Goal: Navigation & Orientation: Find specific page/section

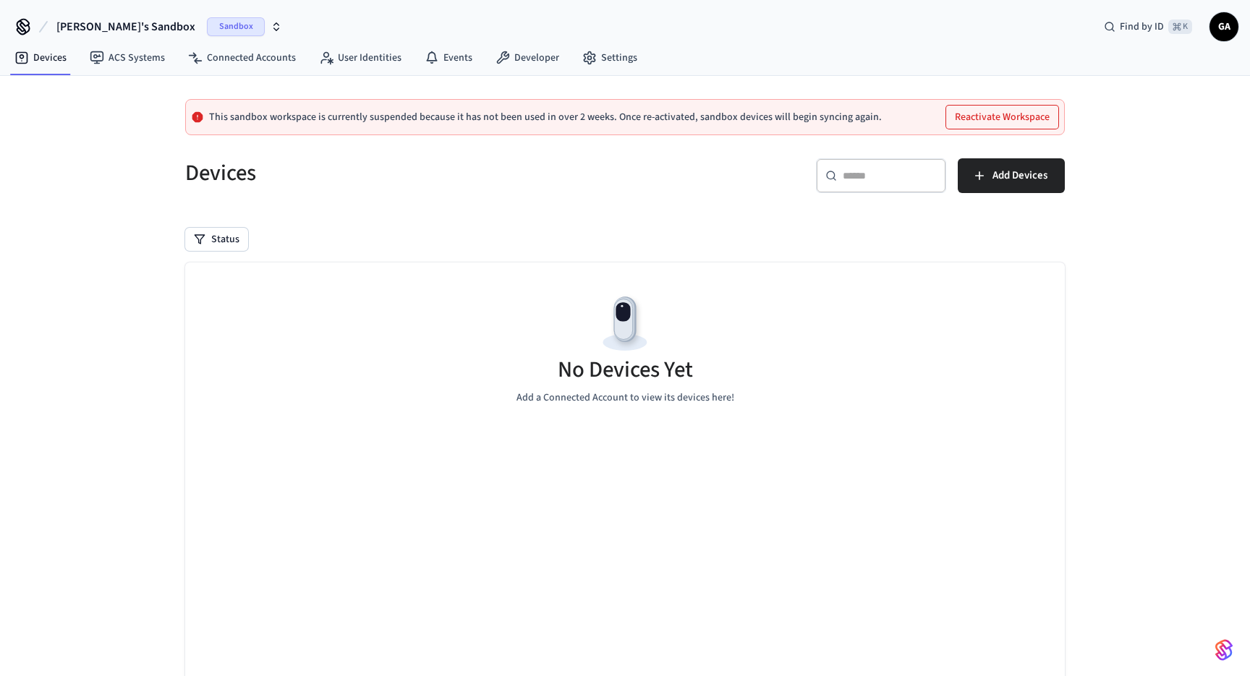
click at [221, 23] on div "Sandbox" at bounding box center [244, 26] width 75 height 19
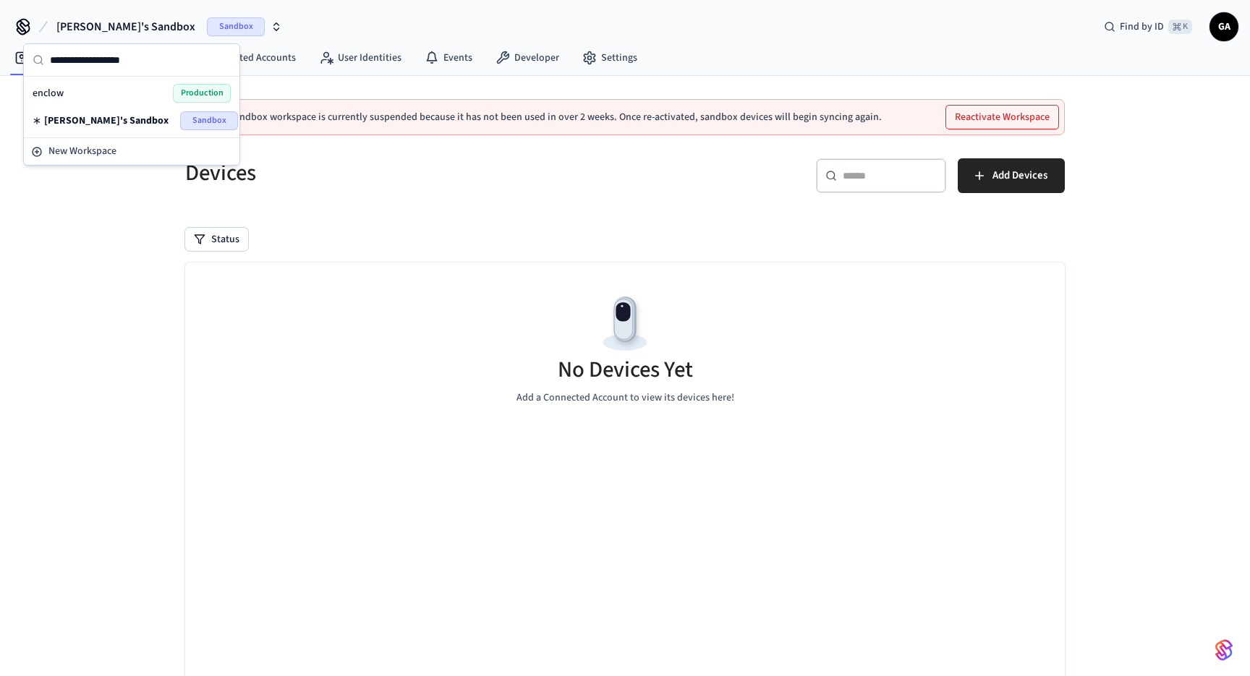
click at [170, 97] on div "enclow Production" at bounding box center [132, 93] width 198 height 19
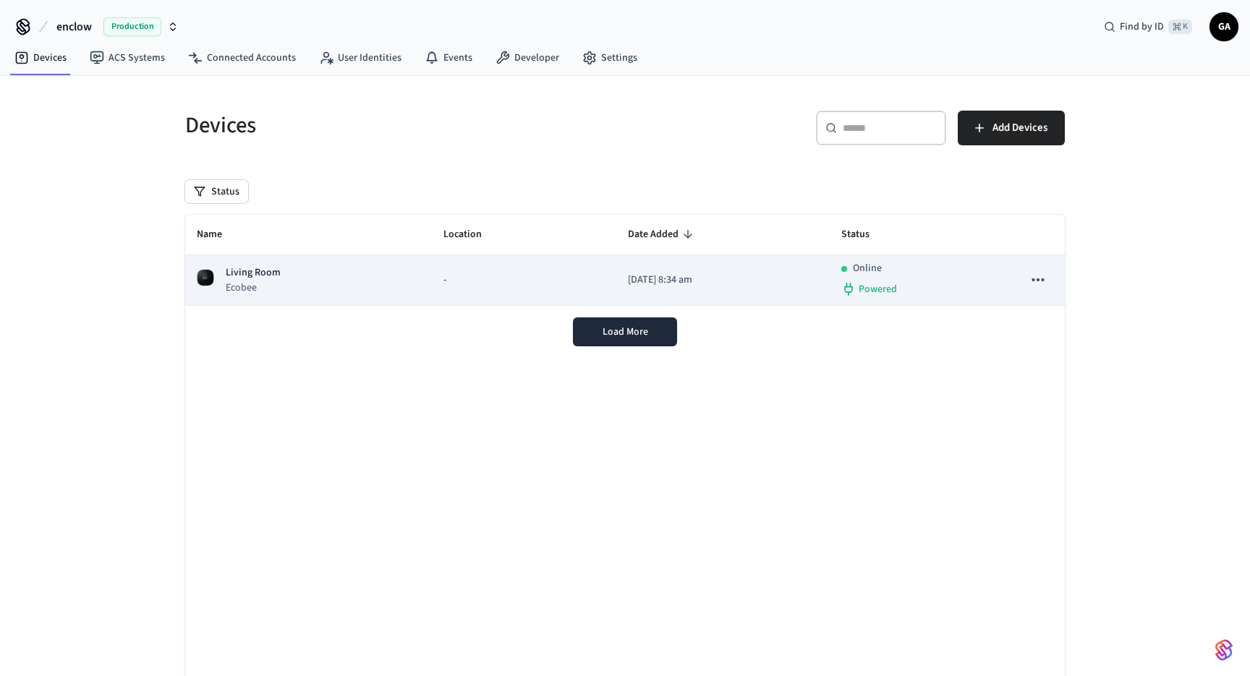
click at [311, 286] on div "Living Room Ecobee" at bounding box center [308, 280] width 223 height 30
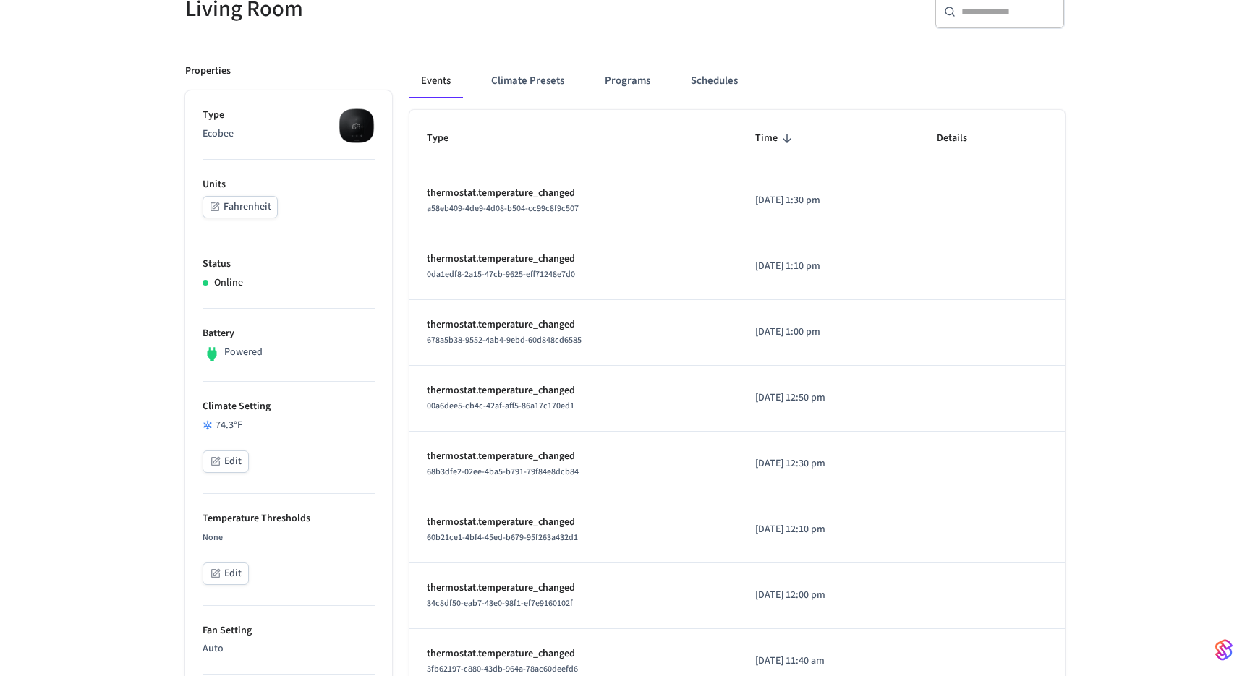
scroll to position [147, 0]
click at [530, 85] on button "Climate Presets" at bounding box center [528, 81] width 96 height 35
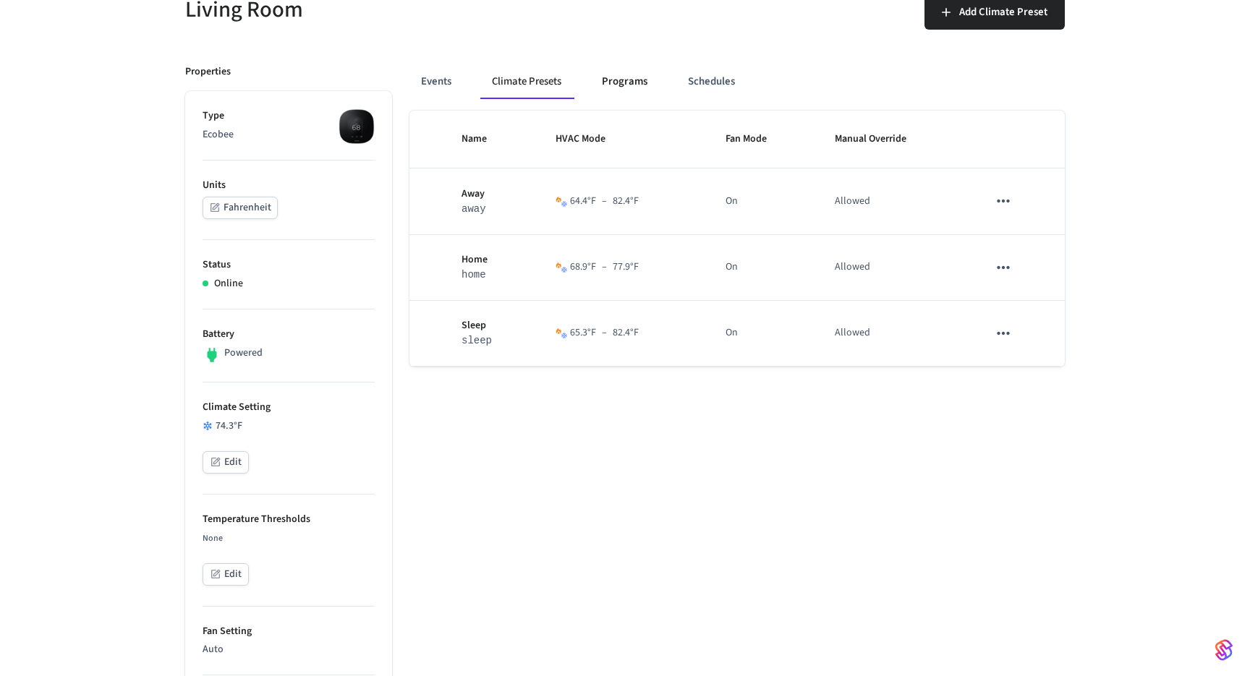
click at [631, 89] on button "Programs" at bounding box center [624, 81] width 69 height 35
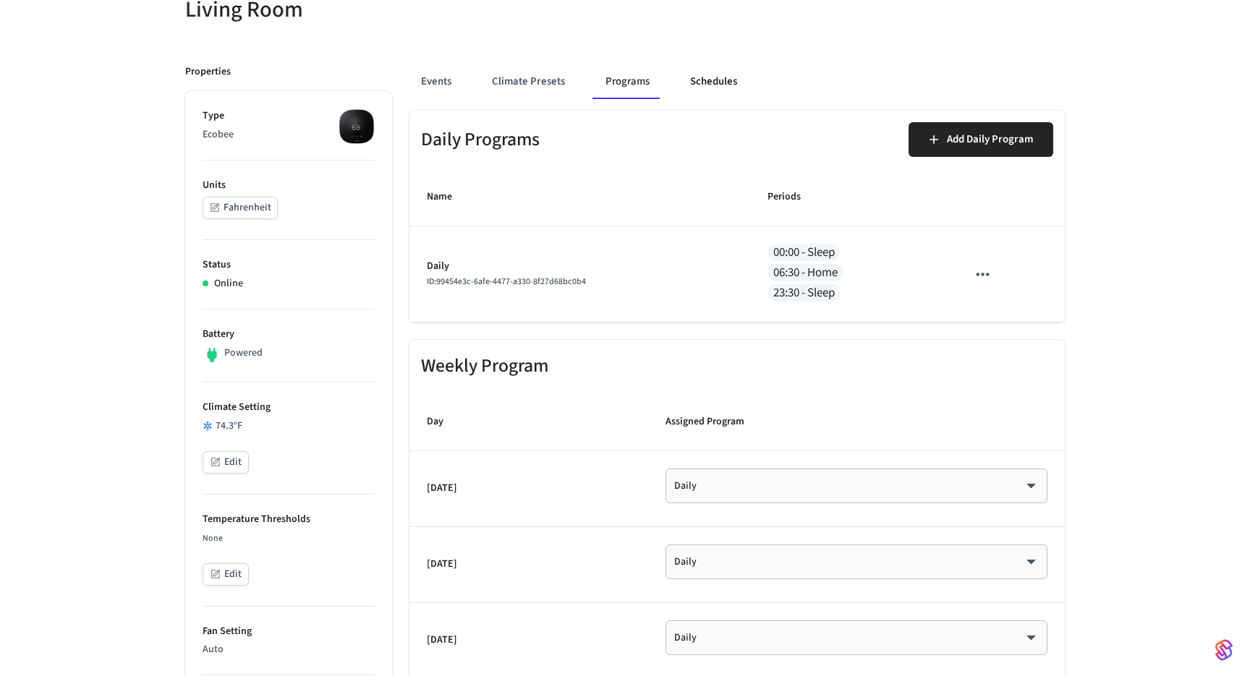
click at [736, 90] on button "Schedules" at bounding box center [713, 81] width 70 height 35
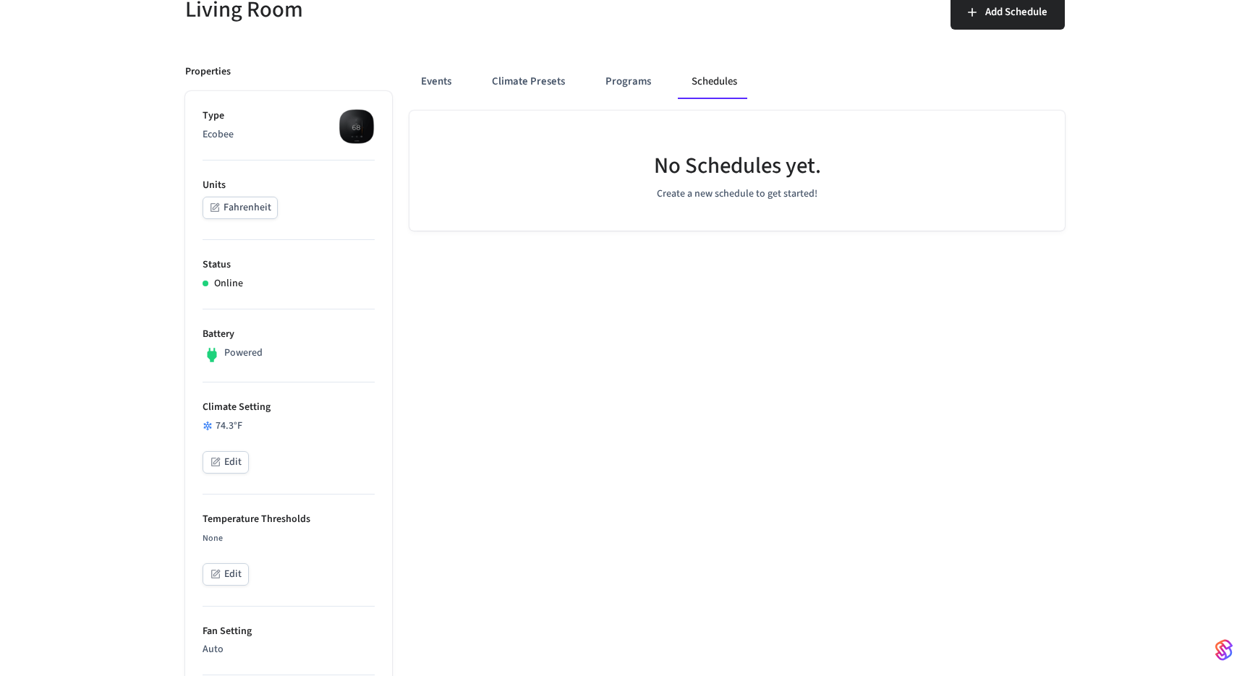
click at [296, 134] on p "Ecobee" at bounding box center [289, 134] width 172 height 15
click at [247, 210] on button "Fahrenheit" at bounding box center [240, 208] width 75 height 22
click at [427, 73] on button "Events" at bounding box center [436, 81] width 54 height 35
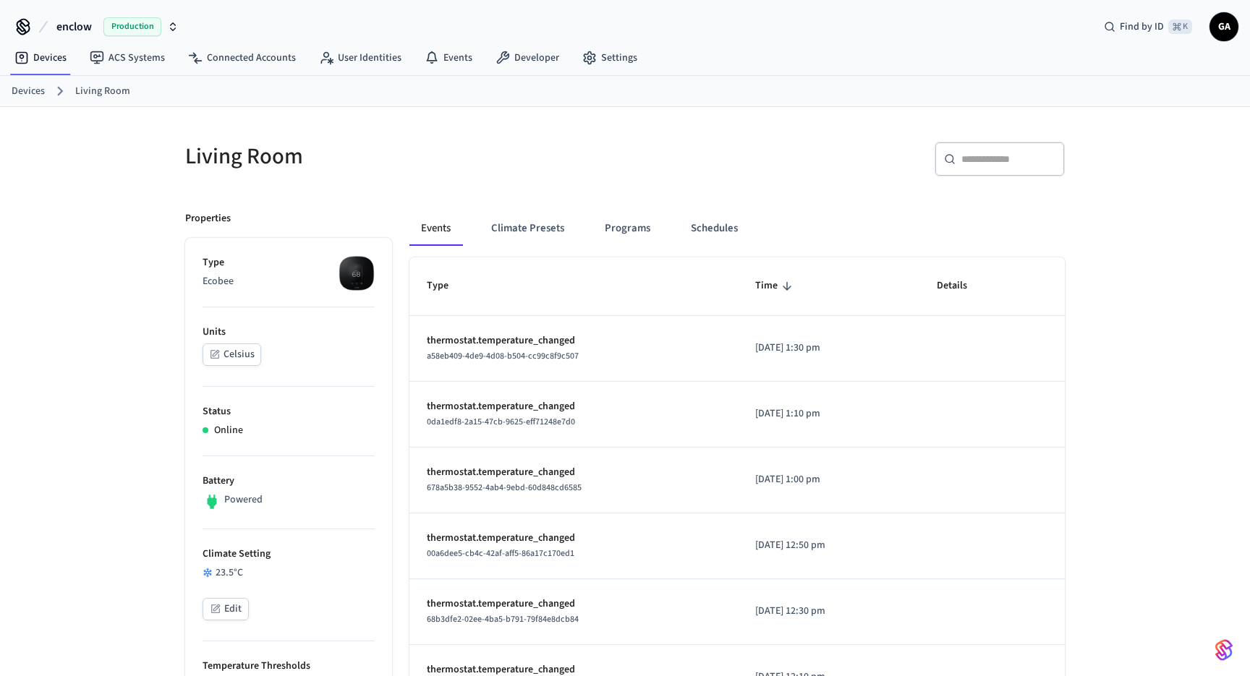
scroll to position [0, 0]
click at [1000, 222] on div "Events Climate Presets Programs Schedules" at bounding box center [736, 228] width 655 height 35
click at [630, 229] on button "Programs" at bounding box center [627, 228] width 69 height 35
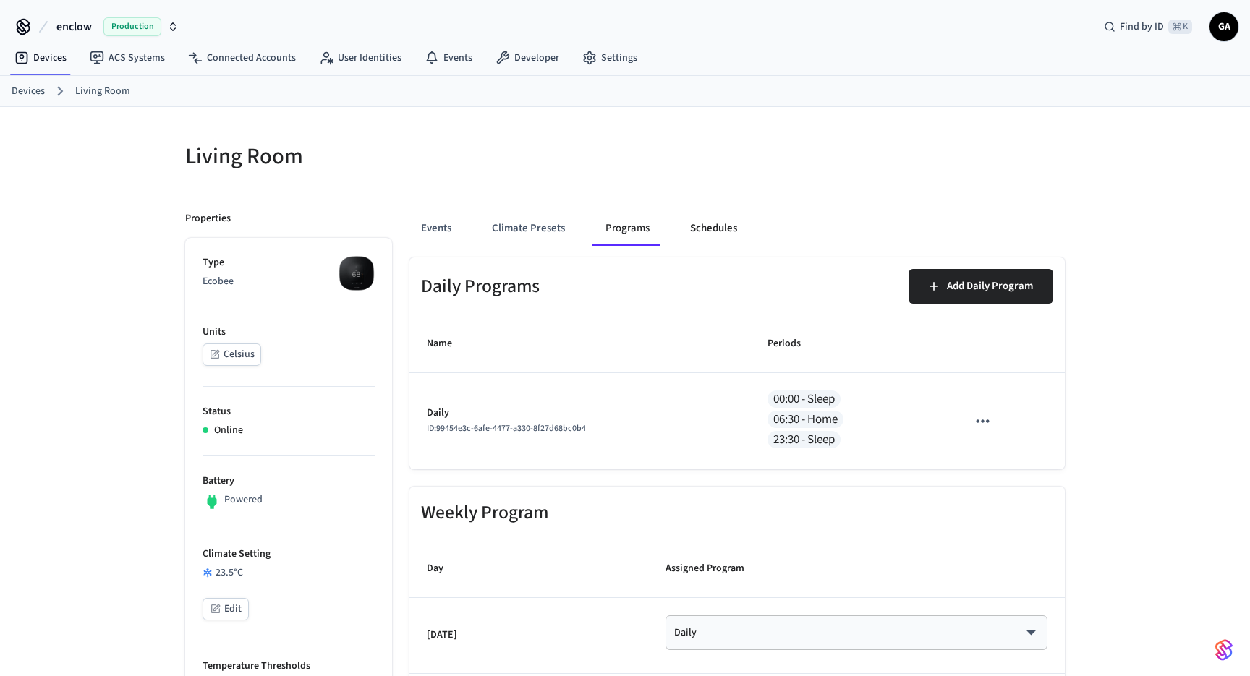
click at [712, 226] on button "Schedules" at bounding box center [713, 228] width 70 height 35
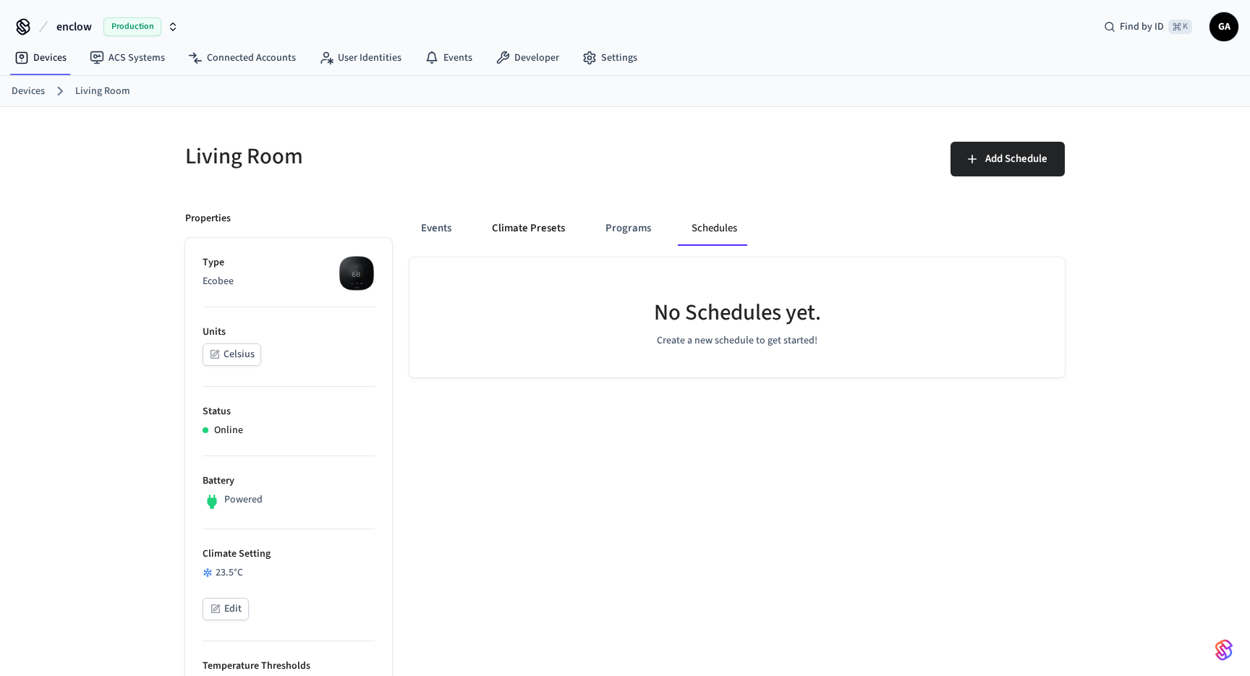
click at [545, 238] on button "Climate Presets" at bounding box center [528, 228] width 96 height 35
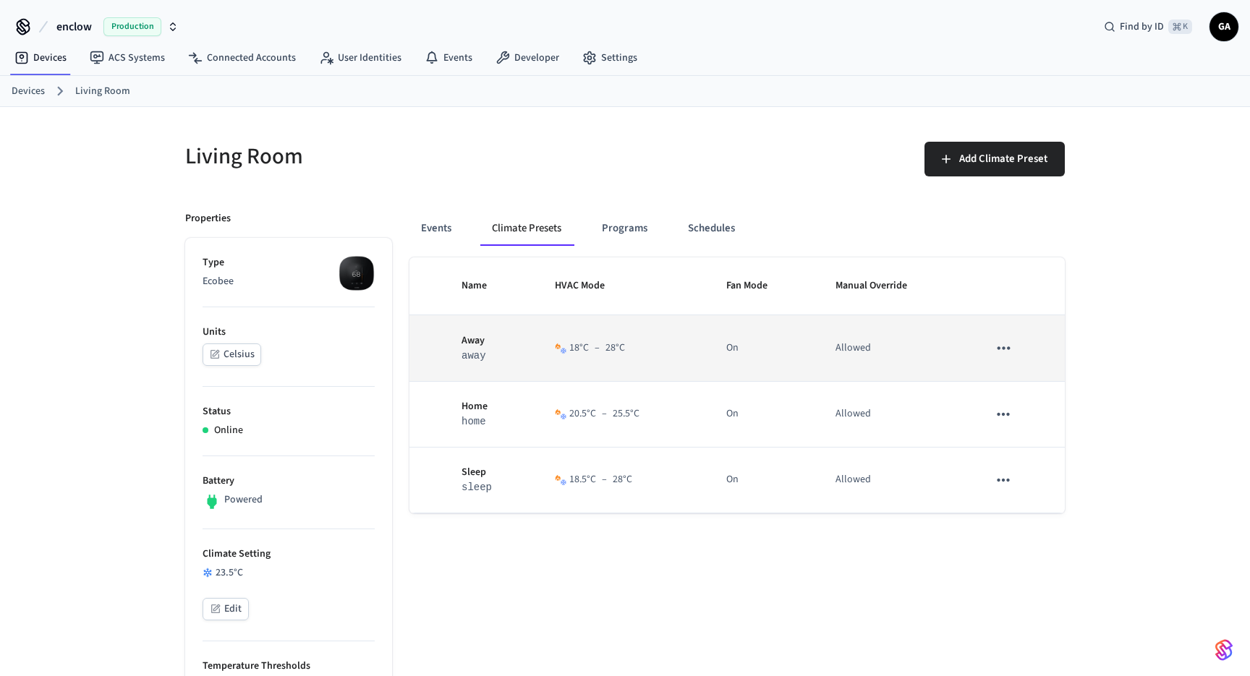
click at [1000, 348] on icon "sticky table" at bounding box center [1003, 347] width 12 height 3
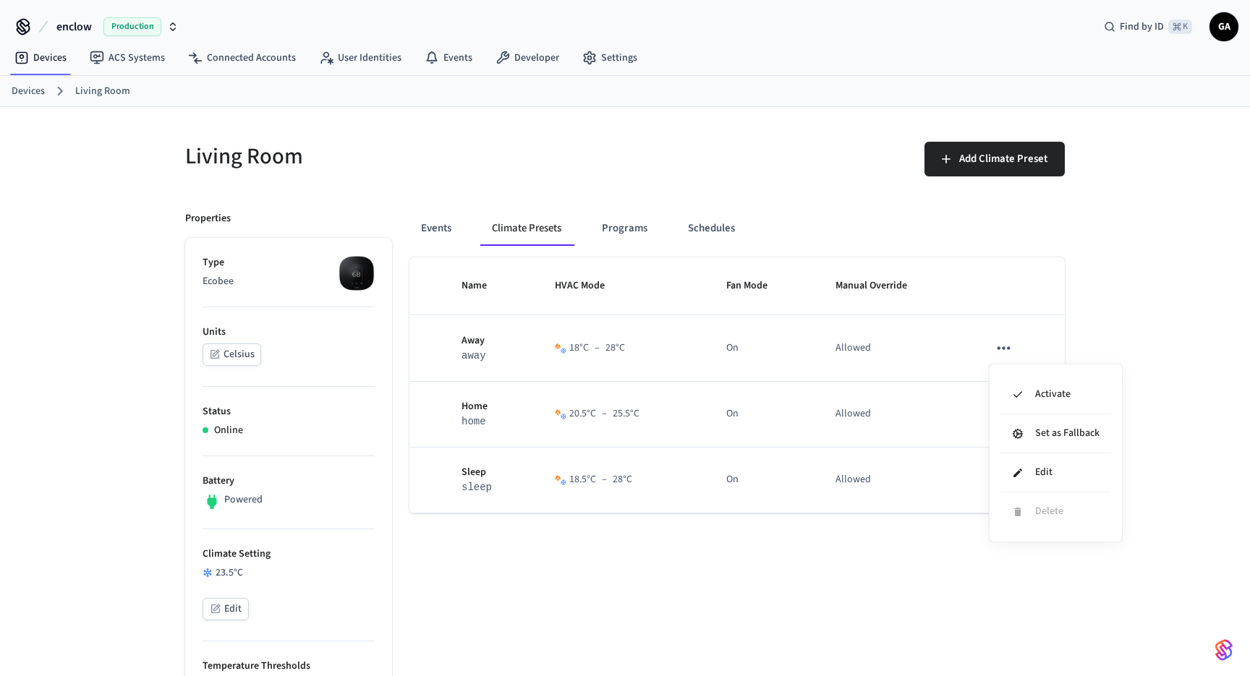
click at [1109, 276] on div at bounding box center [625, 338] width 1250 height 676
click at [361, 272] on img at bounding box center [356, 273] width 36 height 36
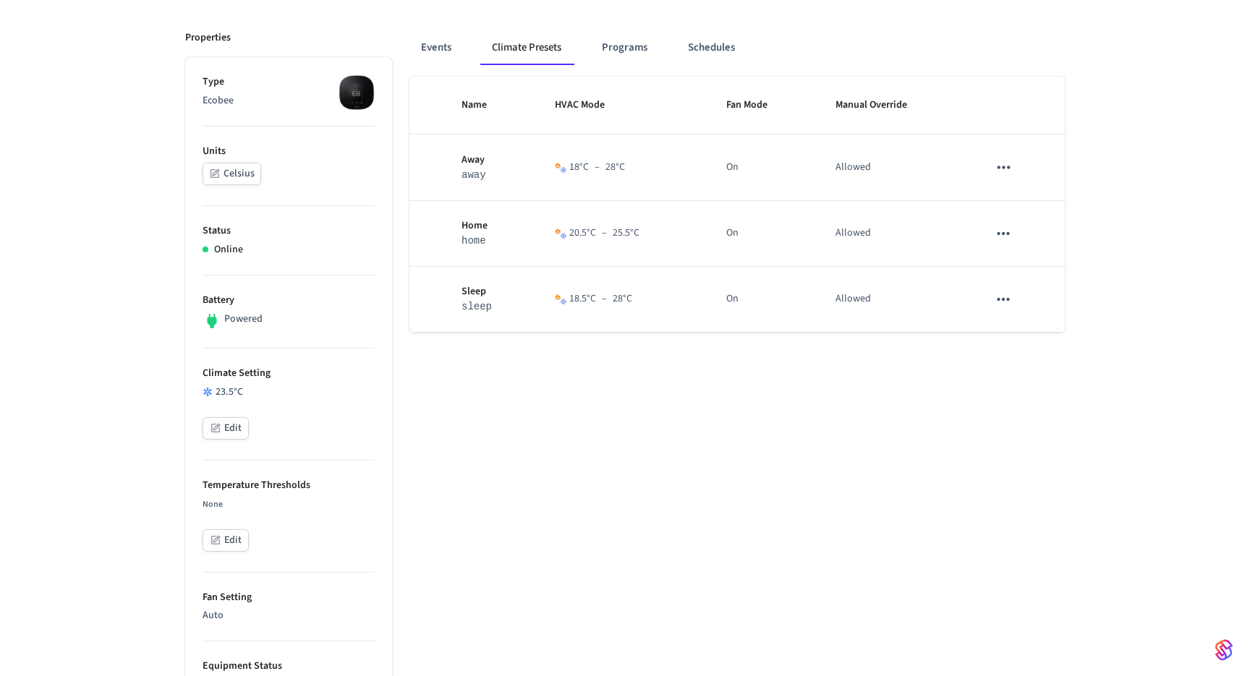
scroll to position [209, 0]
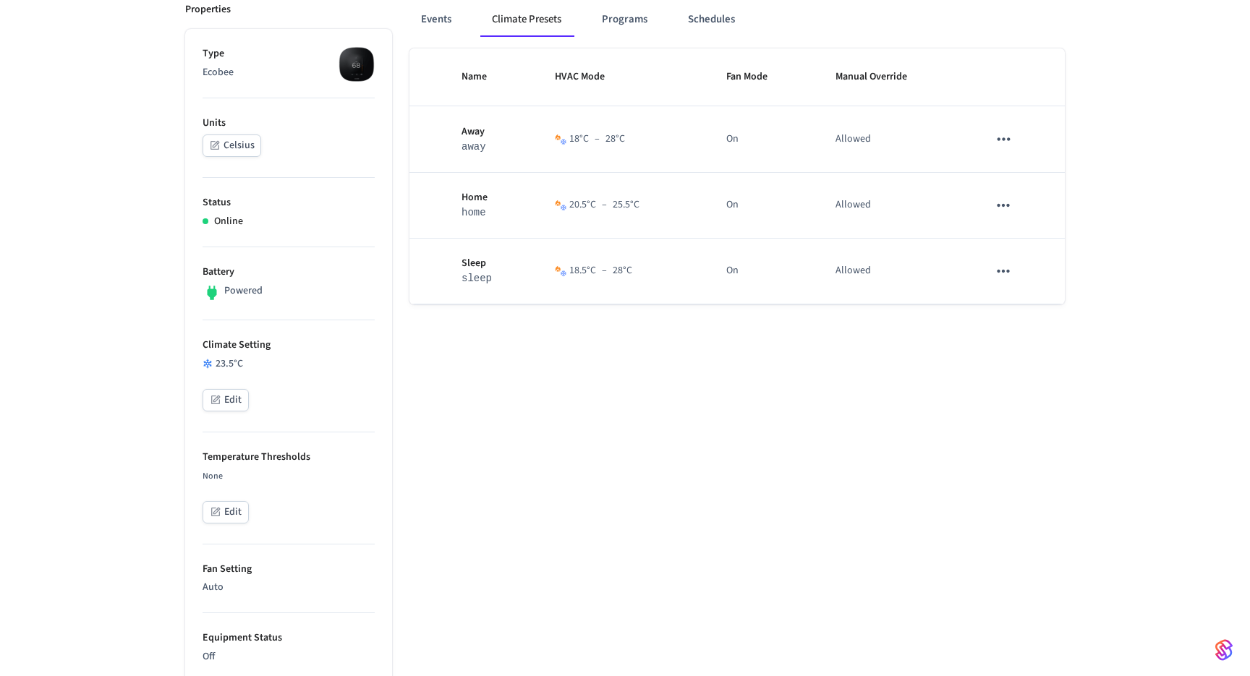
click at [242, 398] on button "Edit" at bounding box center [226, 400] width 46 height 22
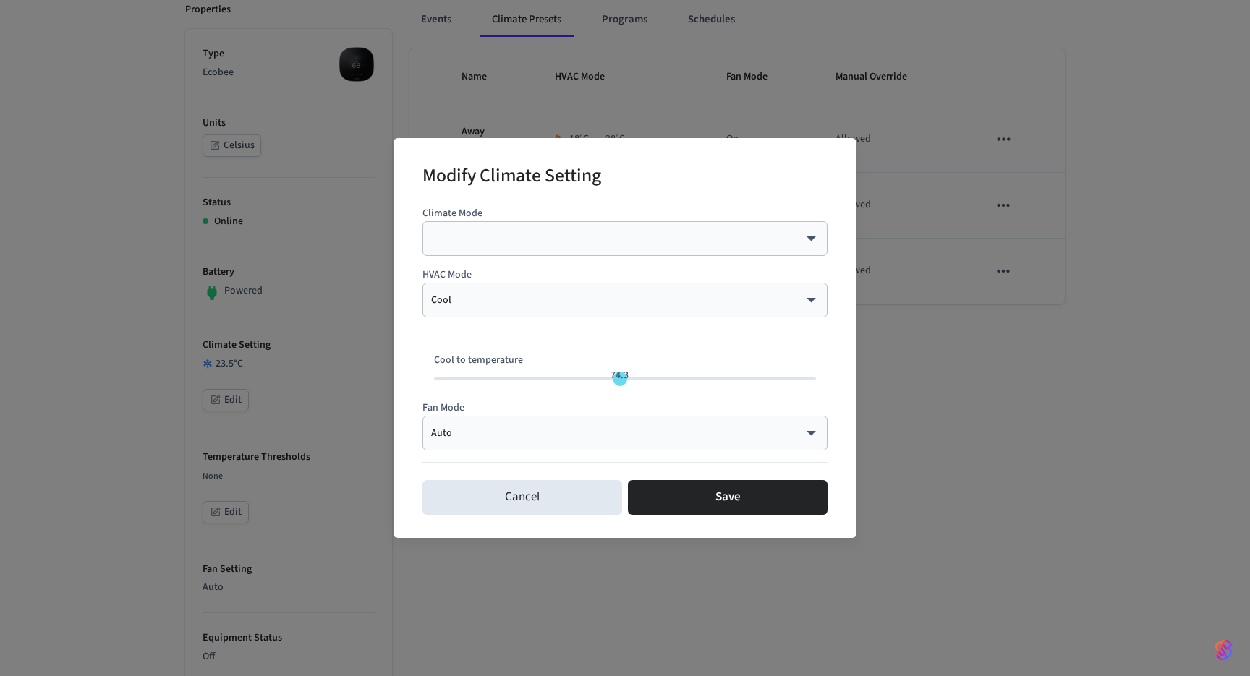
click at [624, 442] on div "Auto **** ​" at bounding box center [624, 433] width 405 height 35
click at [816, 435] on body "enclow Production Find by ID ⌘ K GA Devices ACS Systems Connected Accounts User…" at bounding box center [625, 535] width 1250 height 1489
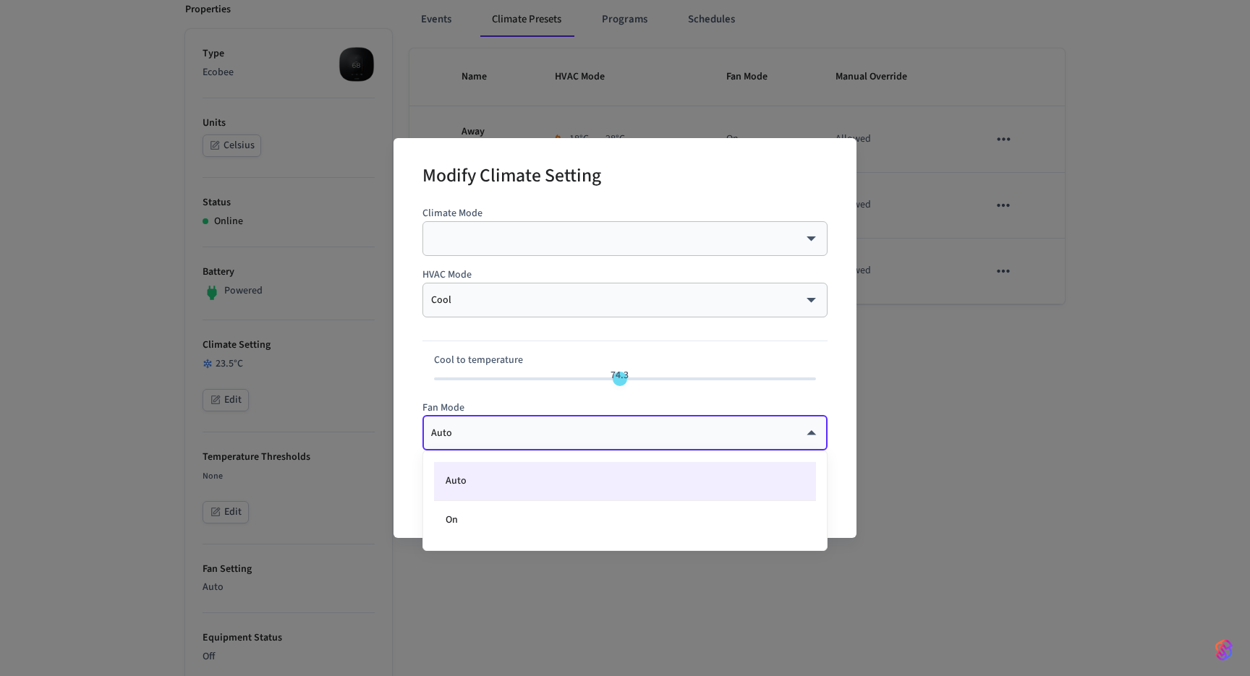
click at [840, 414] on div at bounding box center [625, 338] width 1250 height 676
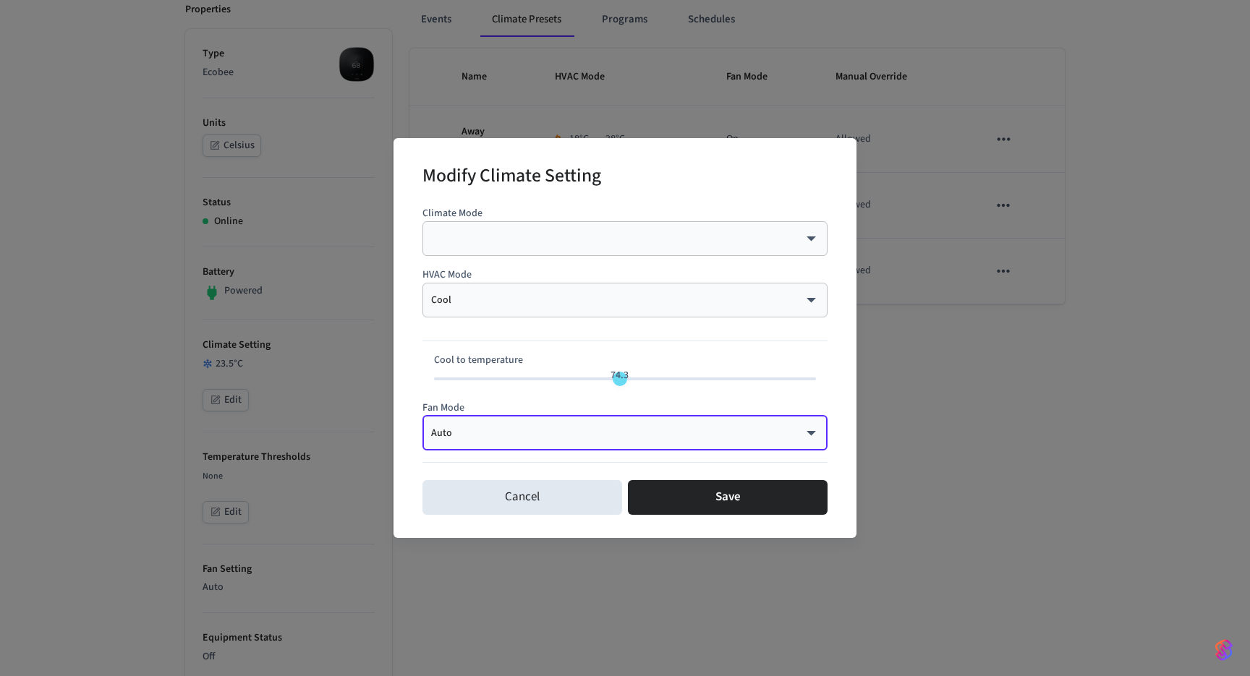
click at [813, 305] on body "enclow Production Find by ID ⌘ K GA Devices ACS Systems Connected Accounts User…" at bounding box center [625, 535] width 1250 height 1489
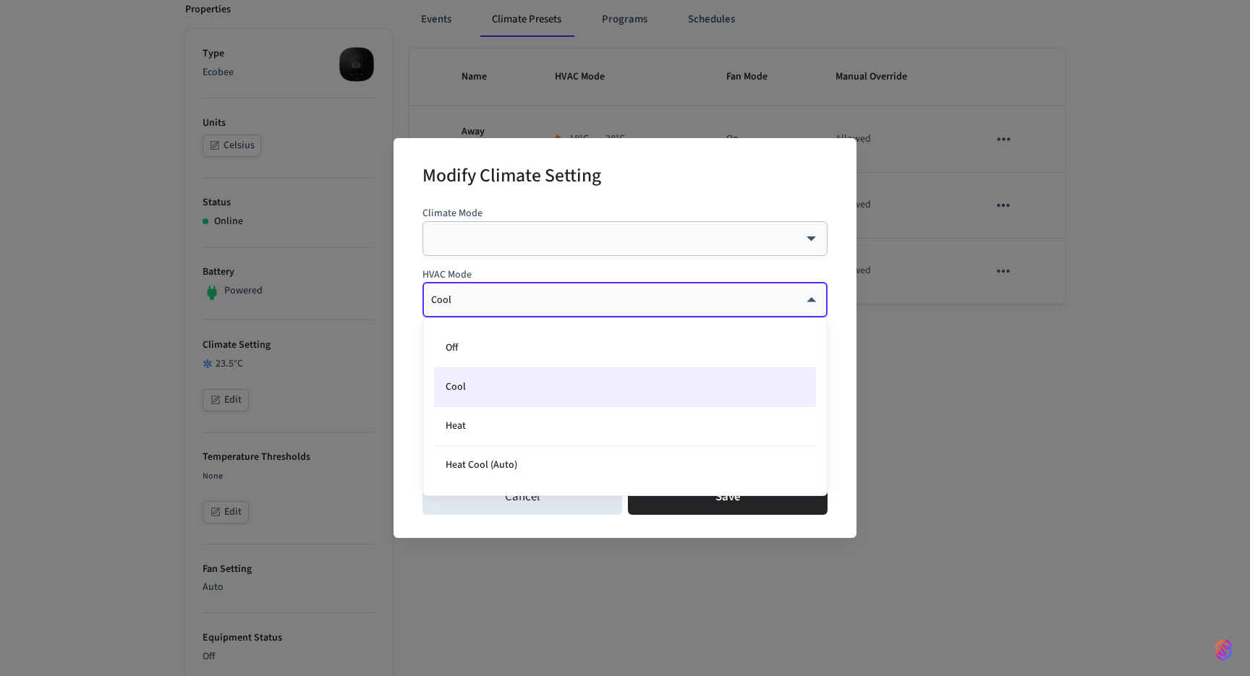
click at [813, 305] on div at bounding box center [625, 338] width 1250 height 676
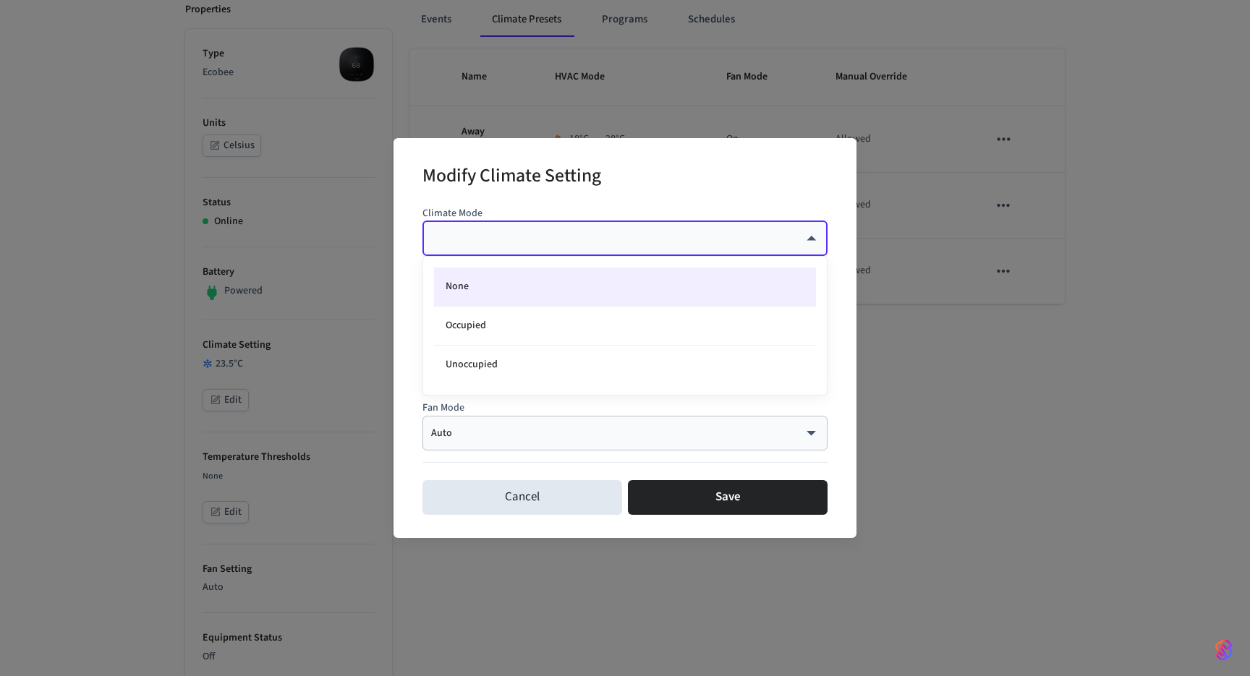
click at [811, 236] on body "enclow Production Find by ID ⌘ K GA Devices ACS Systems Connected Accounts User…" at bounding box center [625, 535] width 1250 height 1489
type input "**"
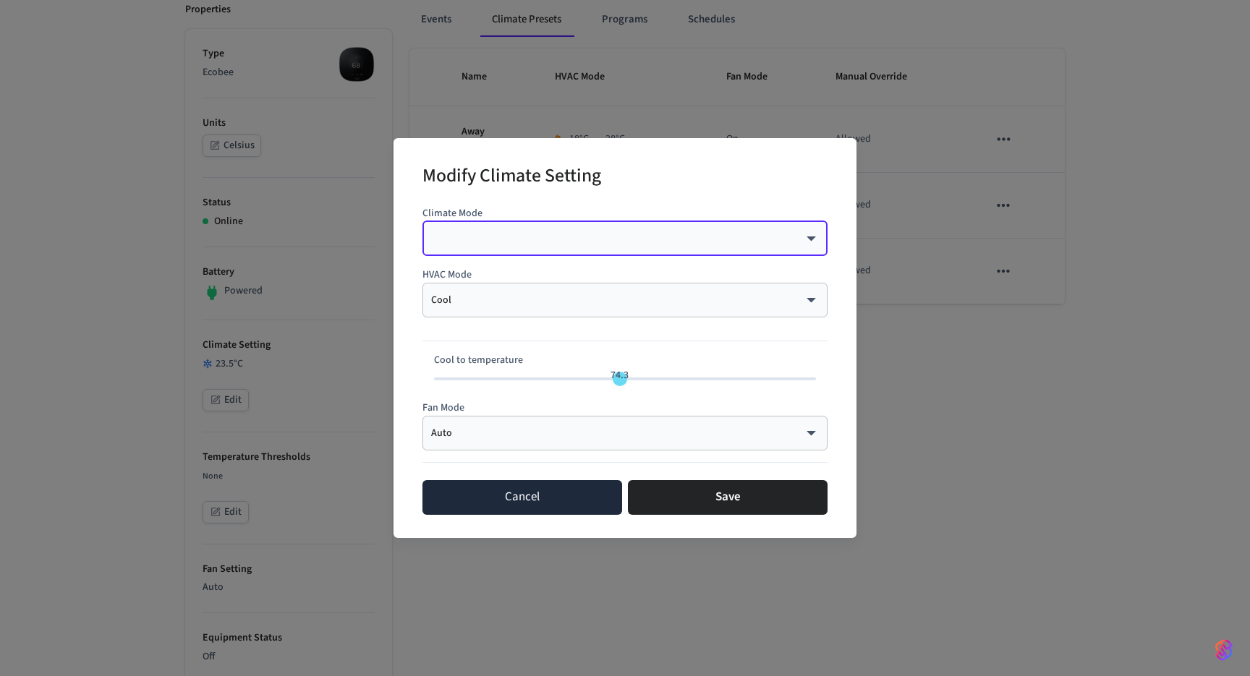
click at [478, 509] on button "Cancel" at bounding box center [522, 497] width 200 height 35
type input "**"
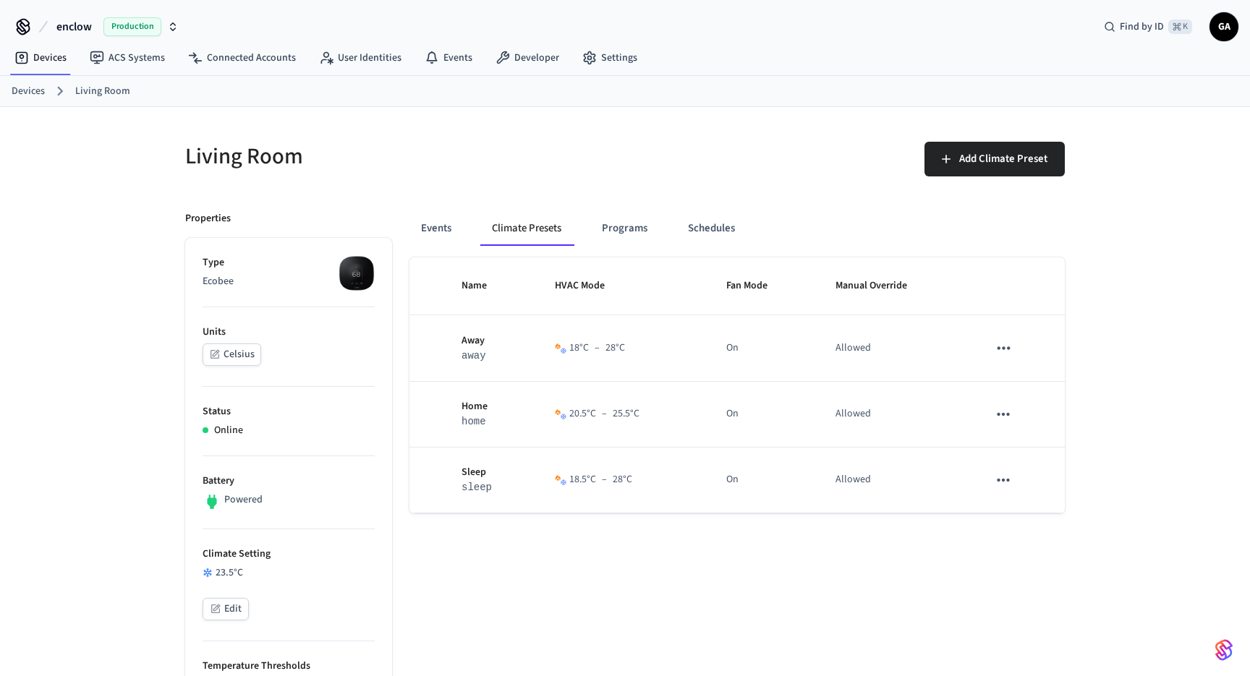
scroll to position [0, 0]
click at [519, 61] on link "Developer" at bounding box center [527, 58] width 87 height 26
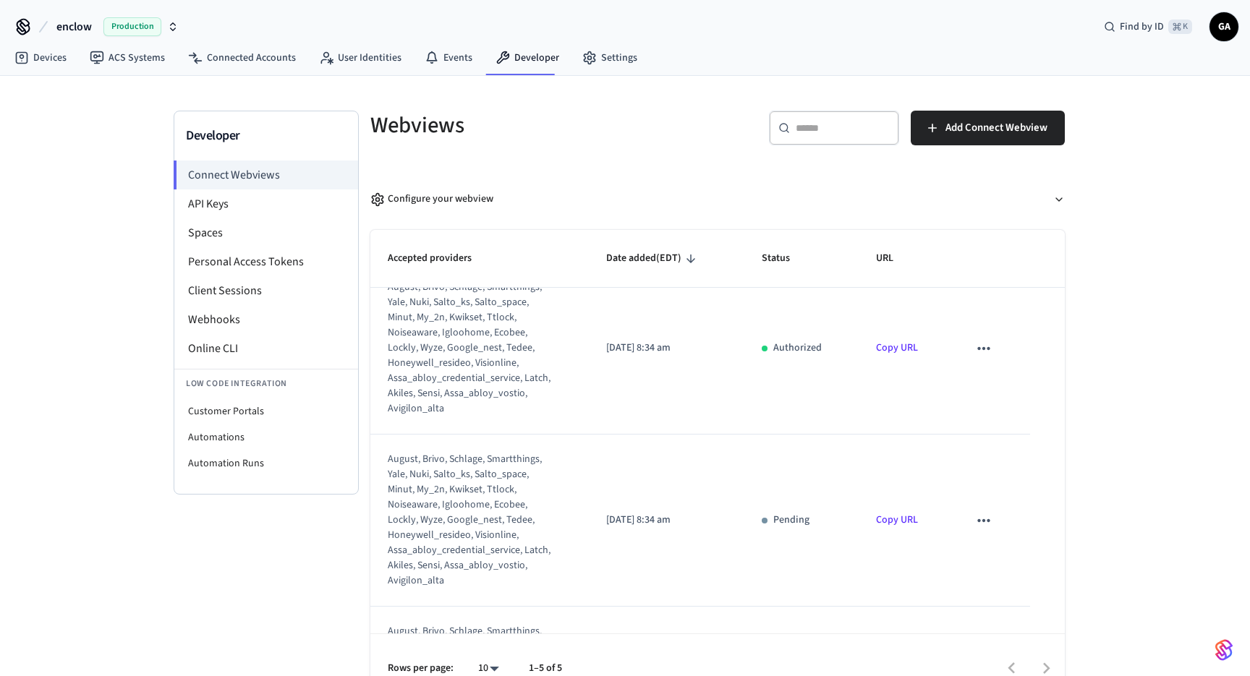
scroll to position [378, 0]
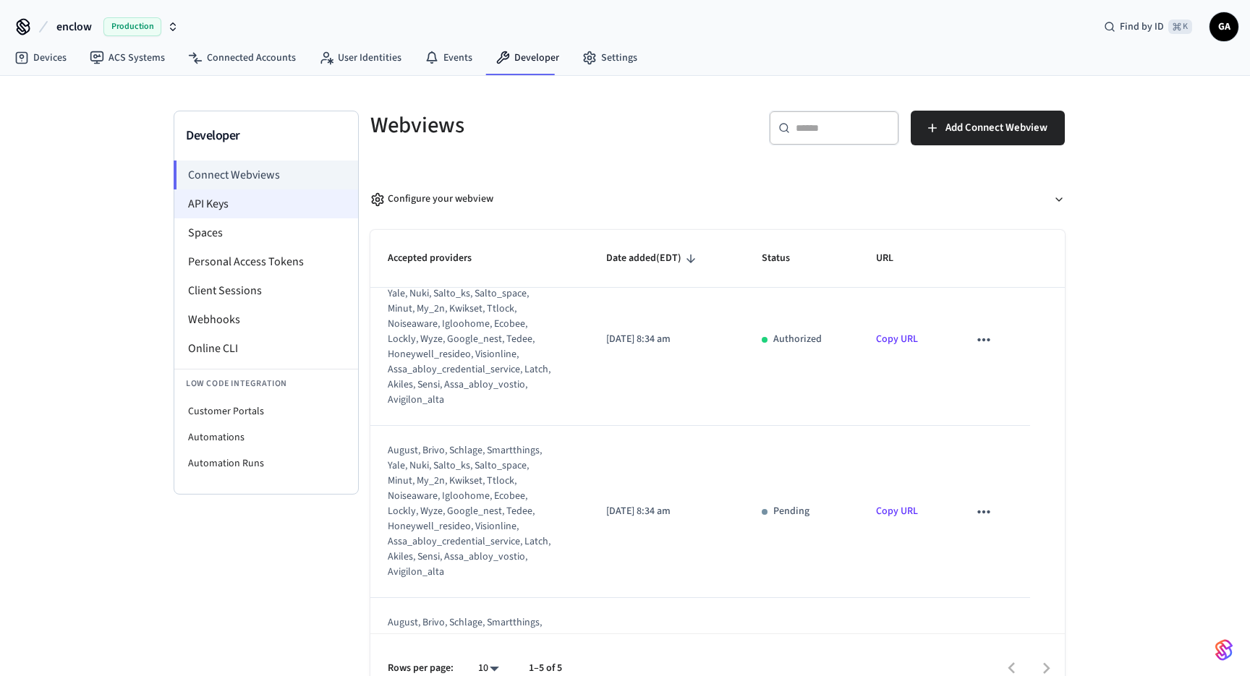
click at [294, 199] on li "API Keys" at bounding box center [266, 203] width 184 height 29
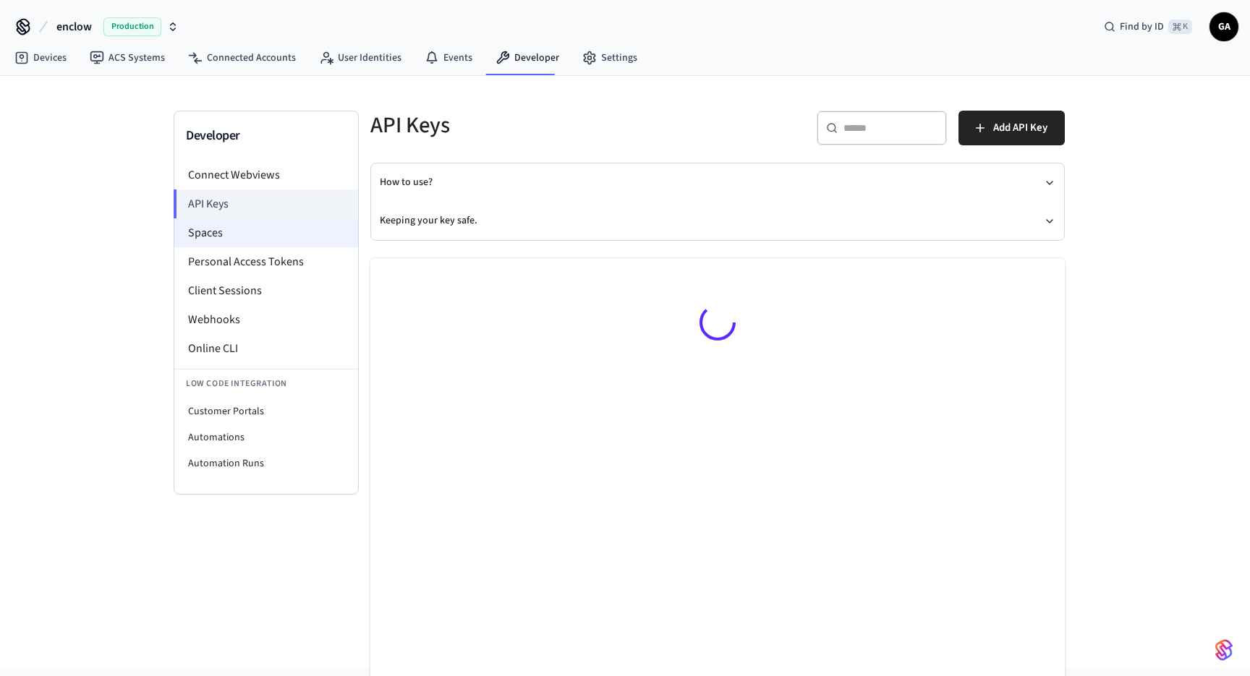
click at [260, 240] on li "Spaces" at bounding box center [266, 232] width 184 height 29
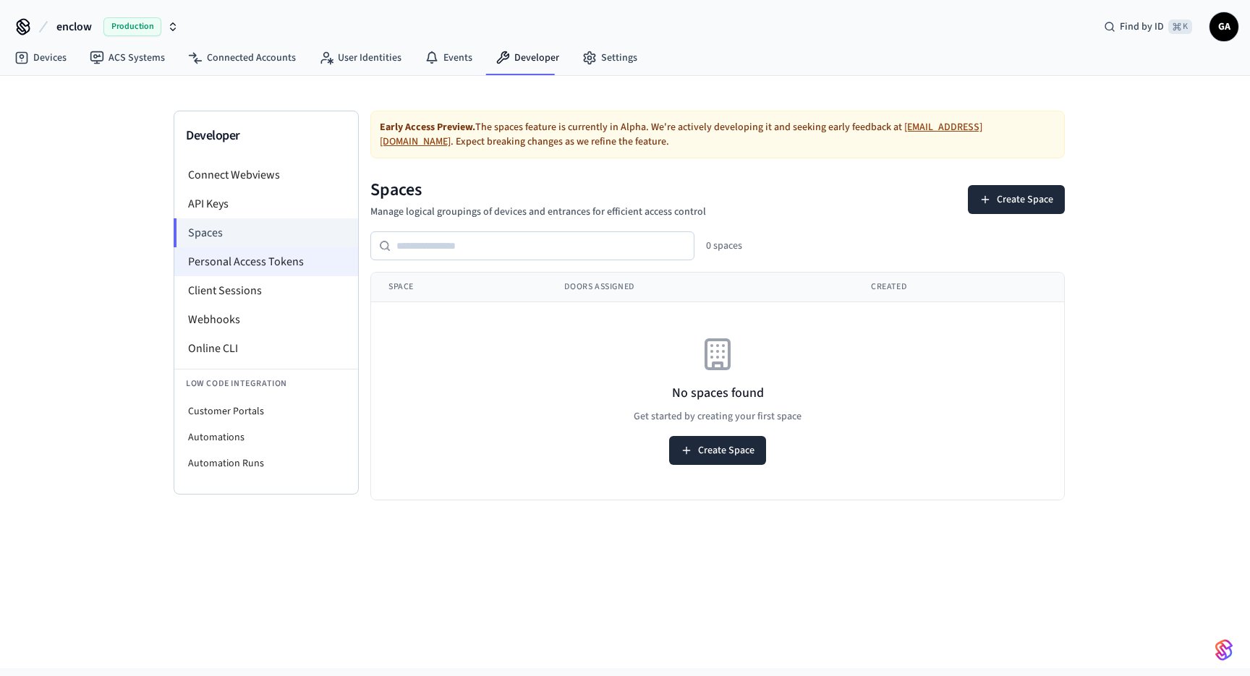
click at [262, 252] on li "Personal Access Tokens" at bounding box center [266, 261] width 184 height 29
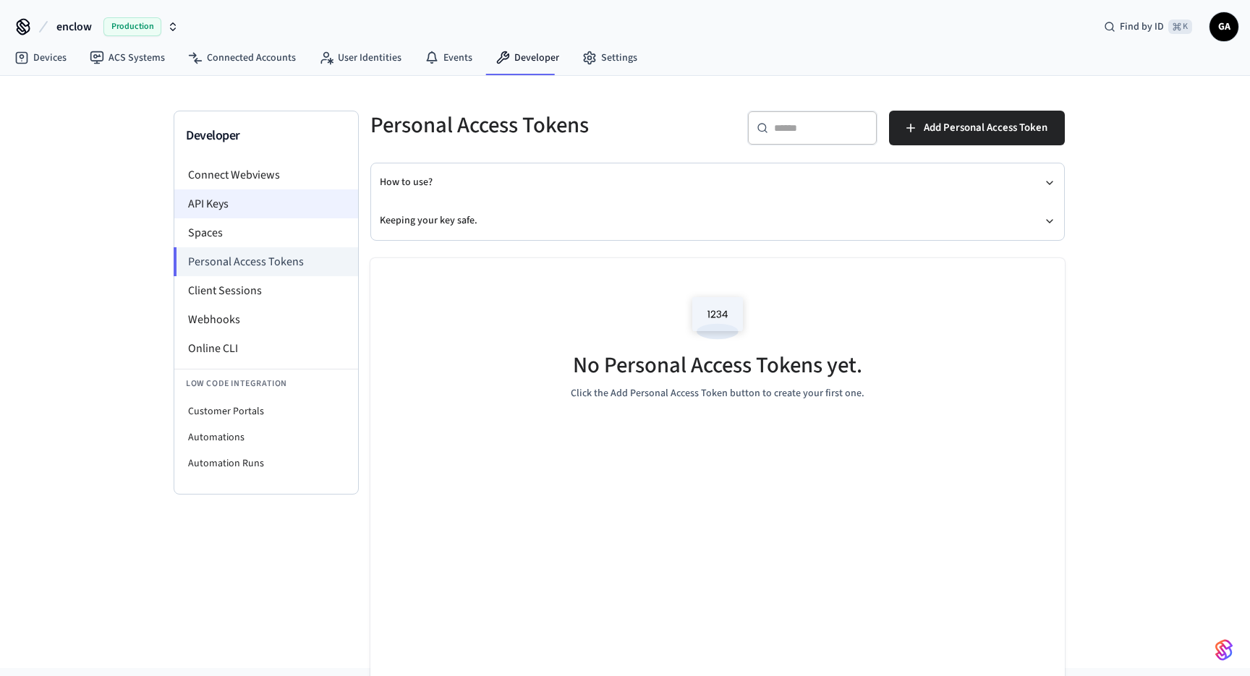
click at [244, 213] on li "API Keys" at bounding box center [266, 203] width 184 height 29
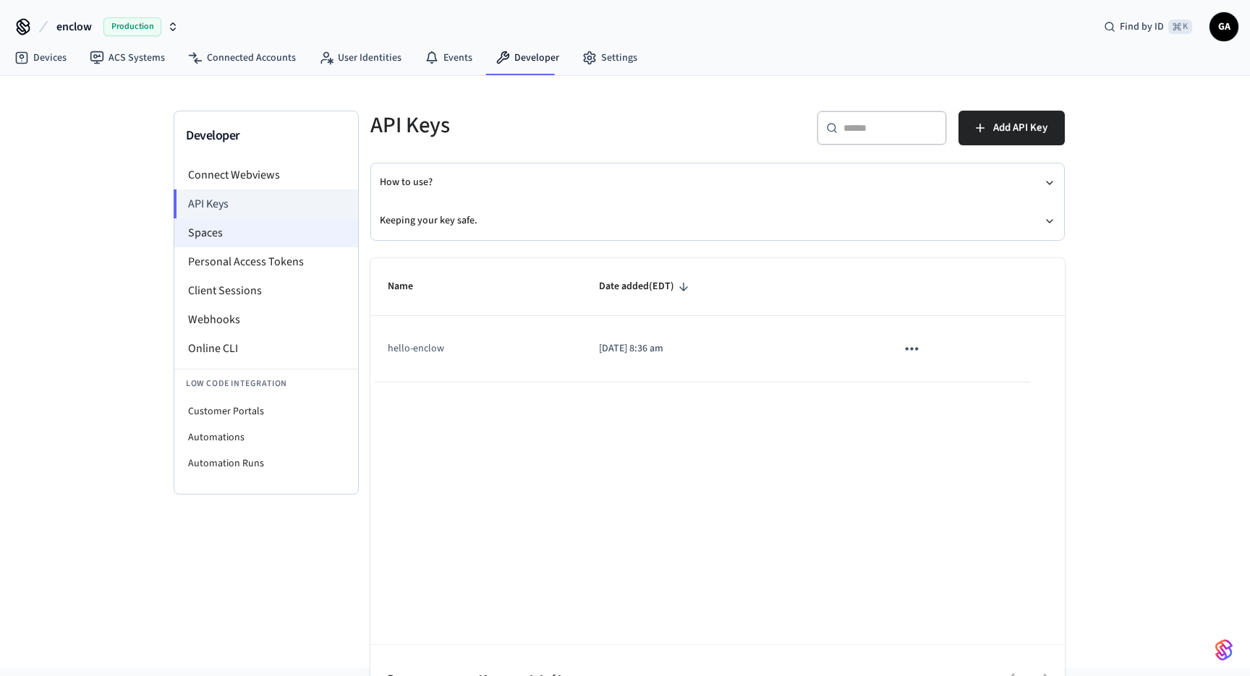
click at [236, 229] on li "Spaces" at bounding box center [266, 232] width 184 height 29
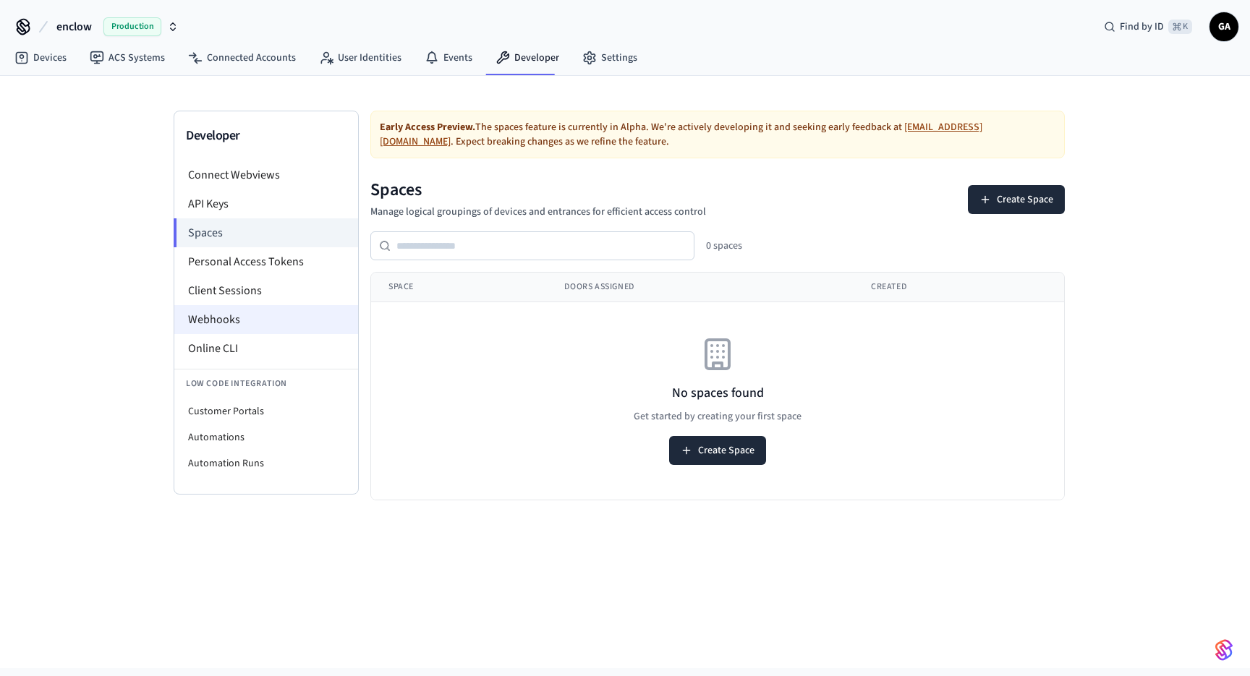
click at [224, 311] on li "Webhooks" at bounding box center [266, 319] width 184 height 29
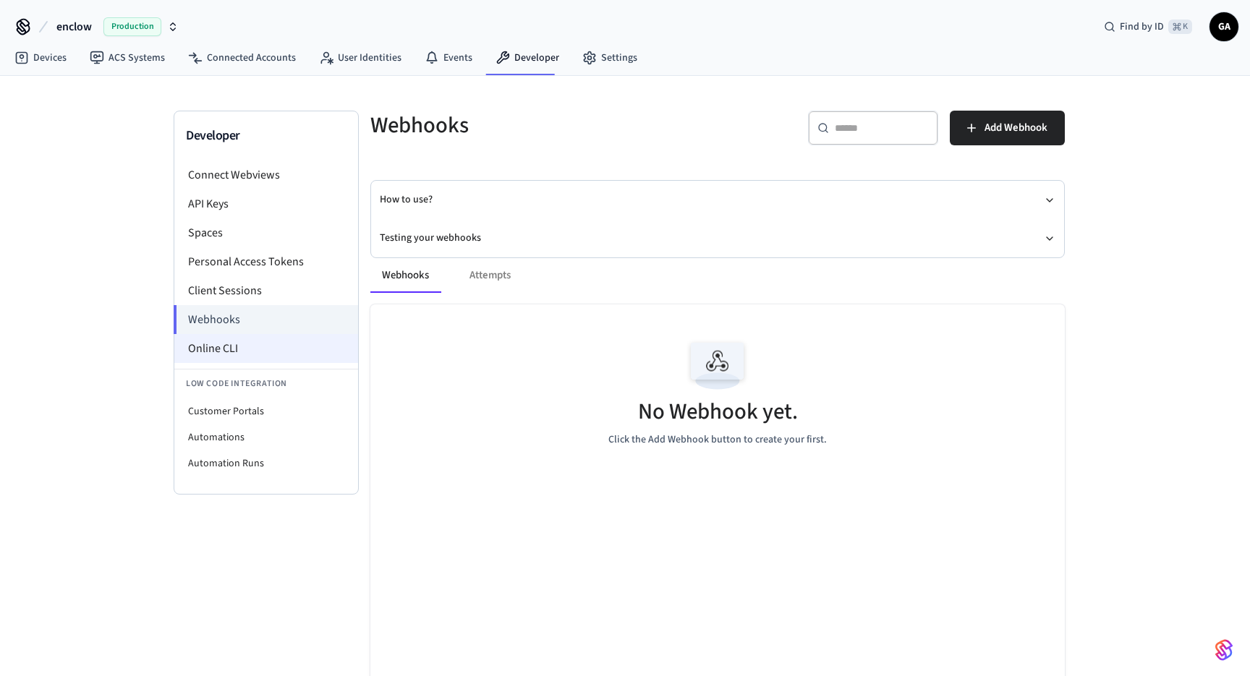
click at [231, 340] on li "Online CLI" at bounding box center [266, 348] width 184 height 29
click at [249, 400] on li "Customer Portals" at bounding box center [266, 411] width 184 height 26
select select "**********"
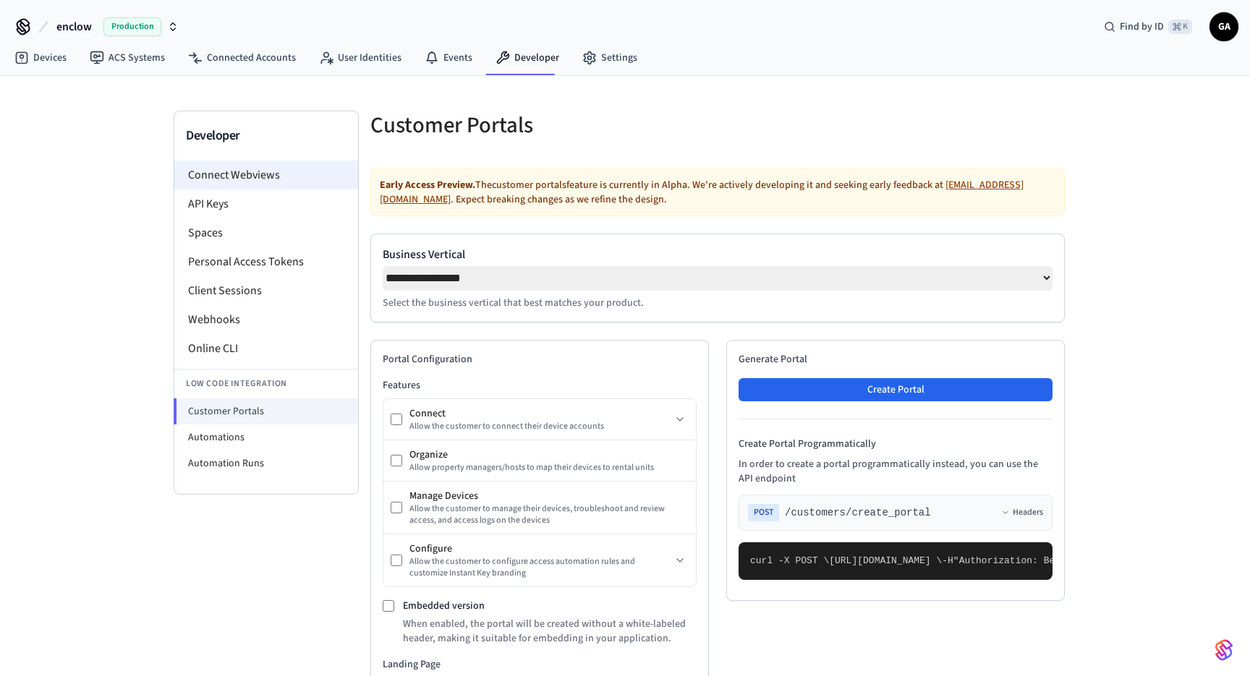
click at [244, 172] on li "Connect Webviews" at bounding box center [266, 175] width 184 height 29
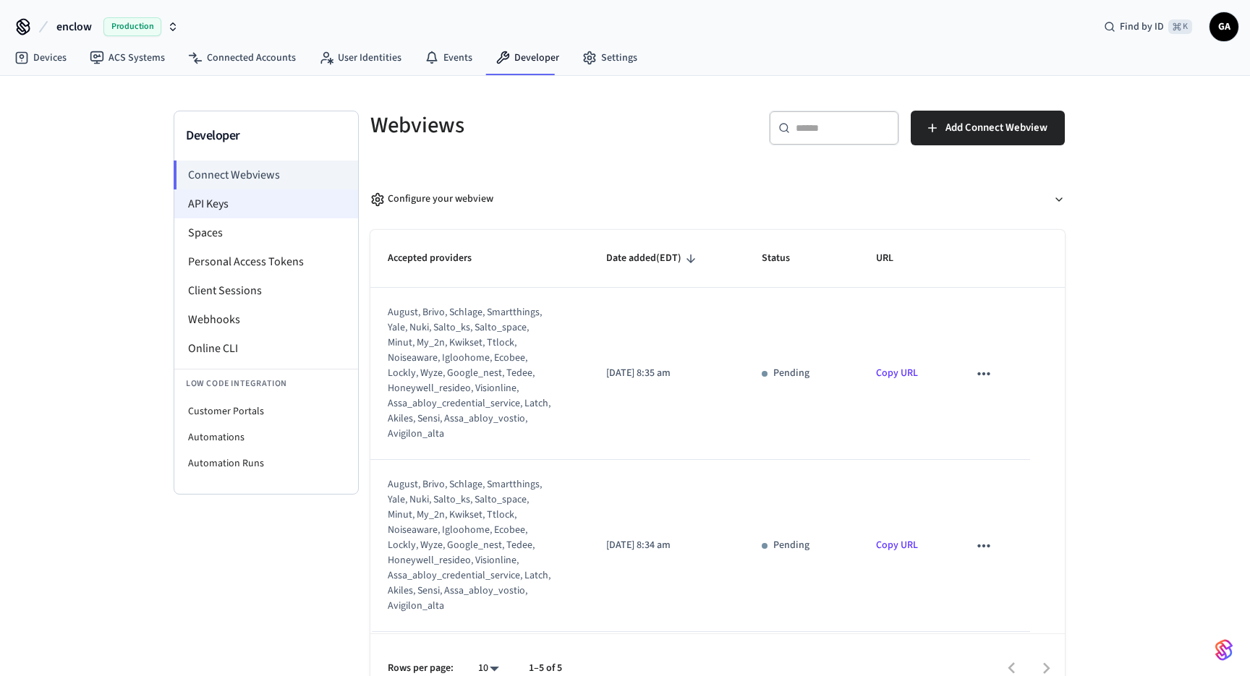
click at [210, 208] on li "API Keys" at bounding box center [266, 203] width 184 height 29
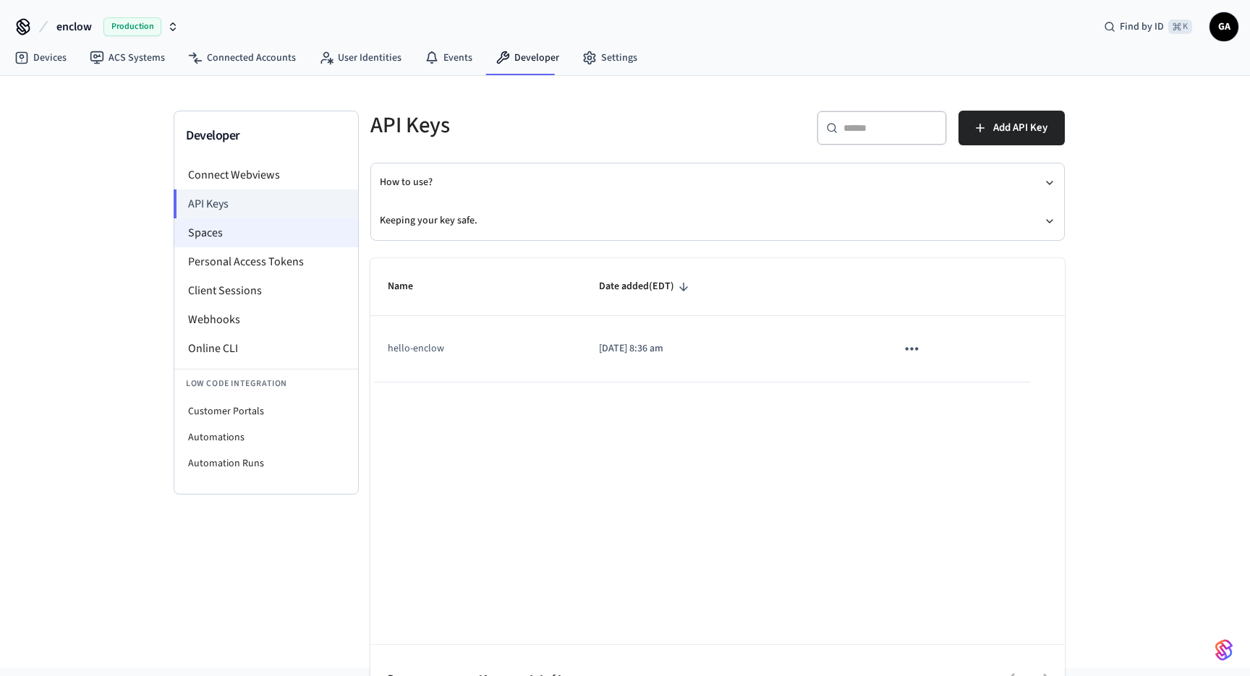
click at [233, 231] on li "Spaces" at bounding box center [266, 232] width 184 height 29
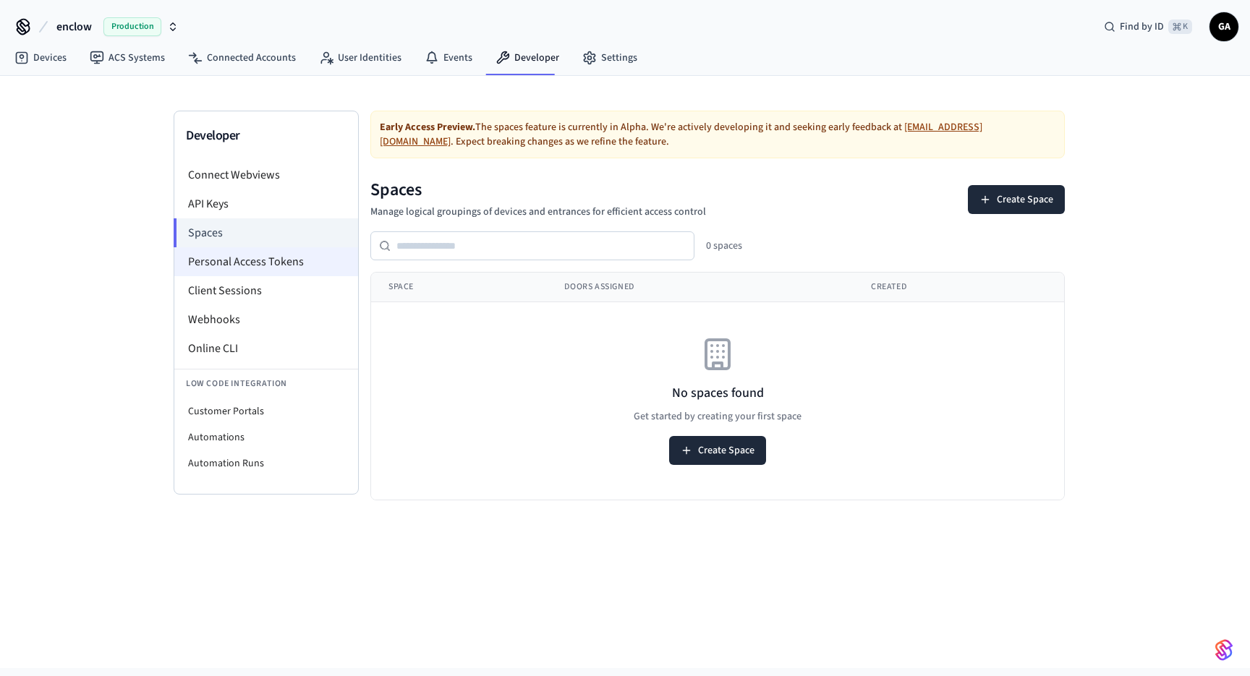
click at [257, 272] on li "Personal Access Tokens" at bounding box center [266, 261] width 184 height 29
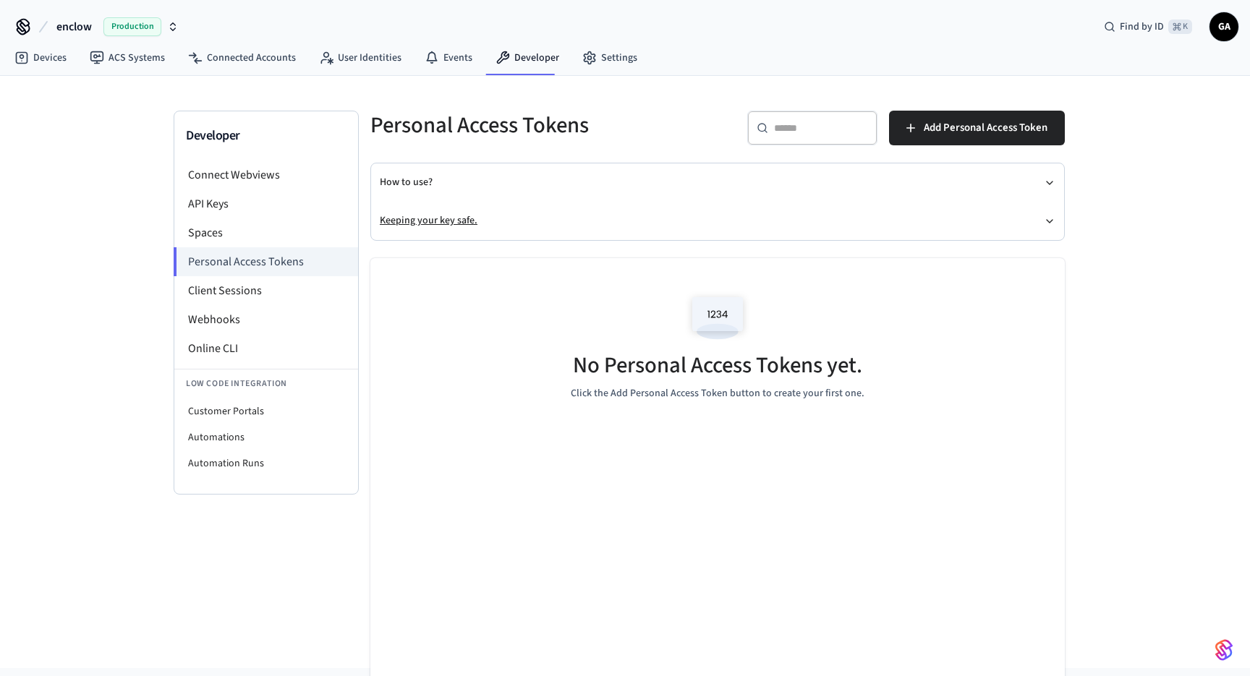
click at [538, 226] on button "Keeping your key safe." at bounding box center [717, 221] width 675 height 38
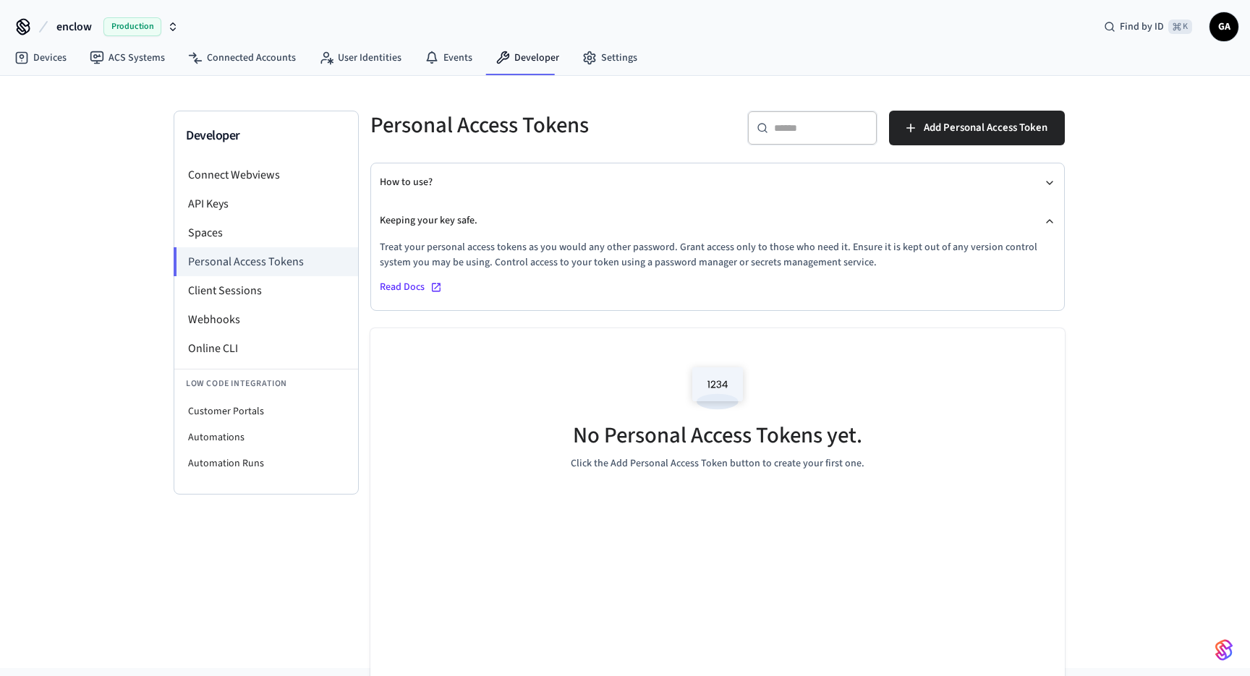
click at [652, 422] on h5 "No Personal Access Tokens yet." at bounding box center [717, 436] width 289 height 30
click at [270, 199] on li "API Keys" at bounding box center [266, 203] width 184 height 29
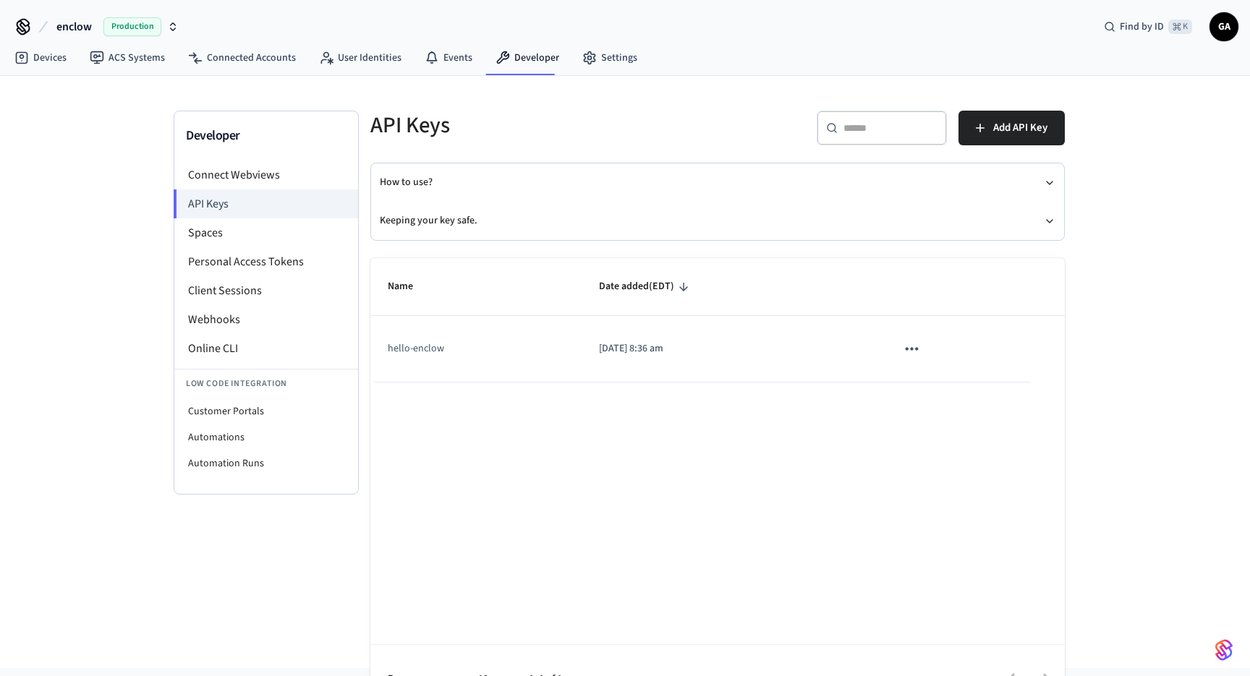
click at [637, 344] on p "[DATE] 8:36 am" at bounding box center [730, 348] width 263 height 15
click at [913, 345] on icon "sticky table" at bounding box center [911, 348] width 19 height 19
click at [882, 164] on div at bounding box center [625, 338] width 1250 height 676
click at [432, 57] on icon at bounding box center [432, 58] width 14 height 14
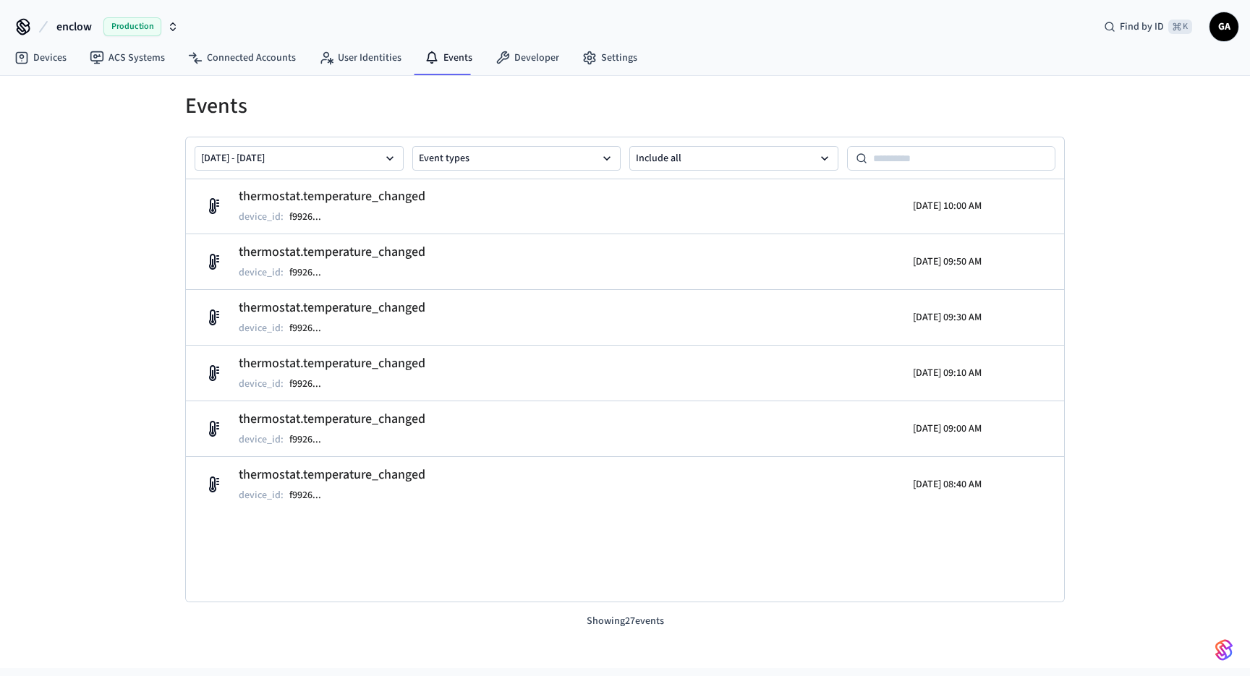
scroll to position [1139, 0]
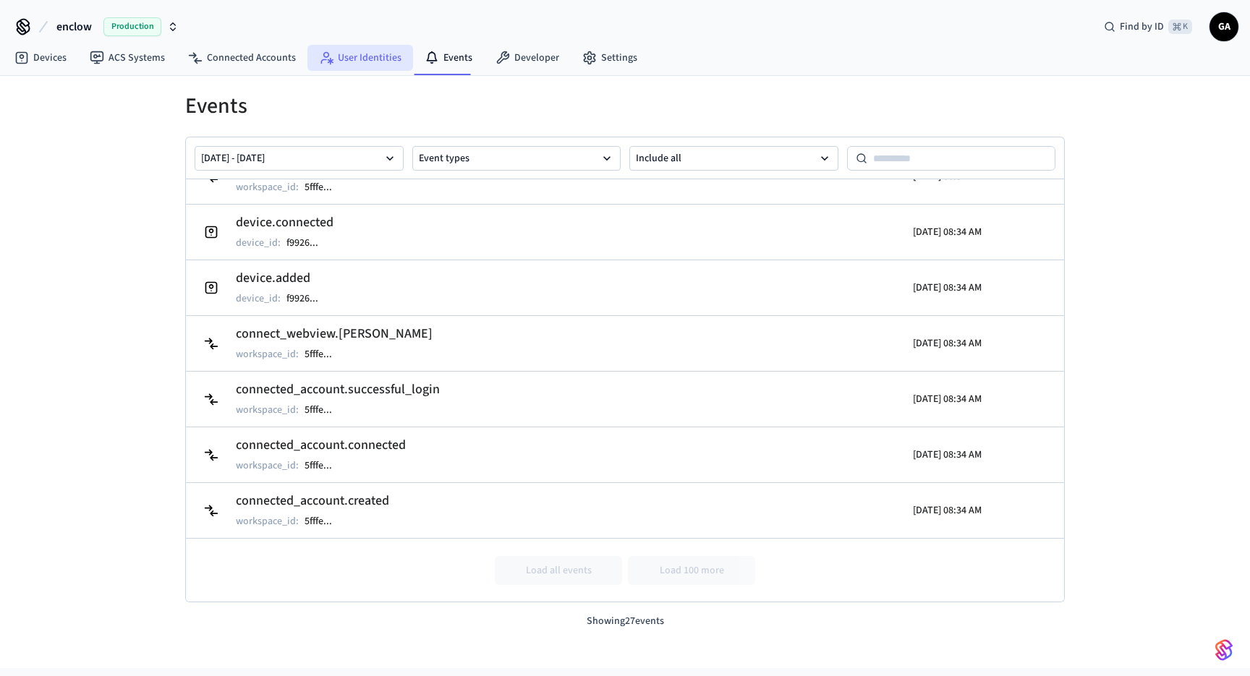
click at [341, 56] on link "User Identities" at bounding box center [360, 58] width 106 height 26
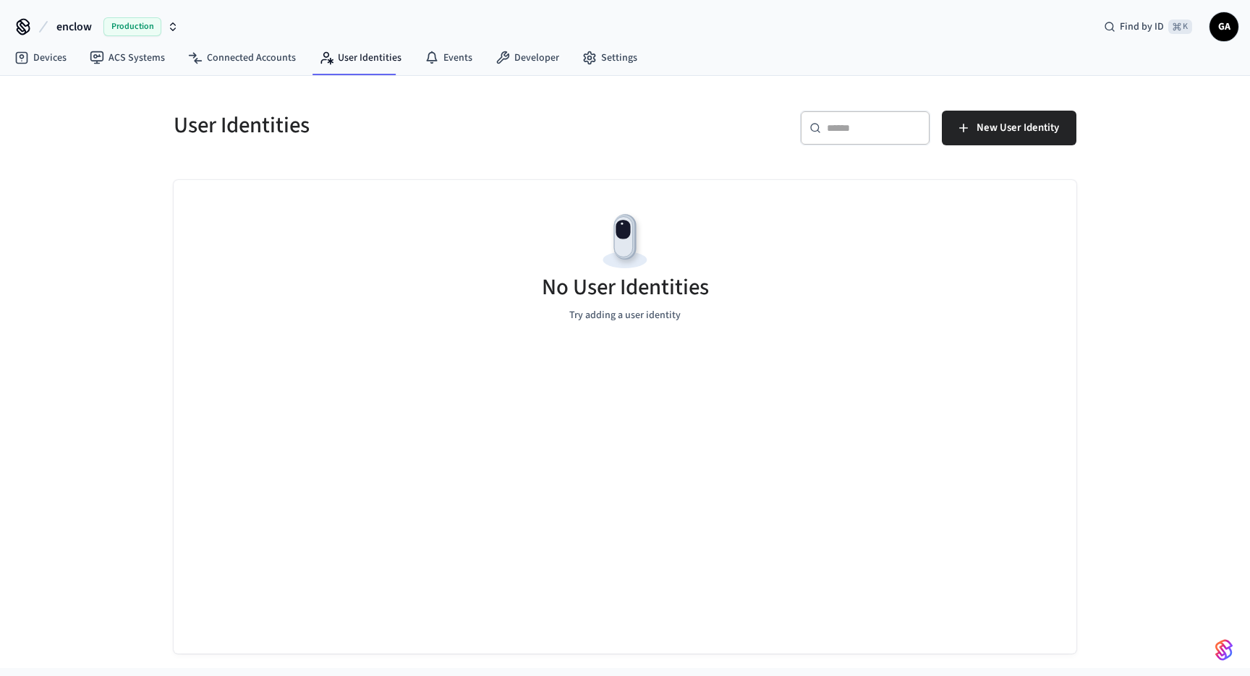
click at [216, 43] on nav "Devices ACS Systems Connected Accounts User Identities Events Developer Settings" at bounding box center [326, 58] width 646 height 33
click at [216, 56] on link "Connected Accounts" at bounding box center [241, 58] width 131 height 26
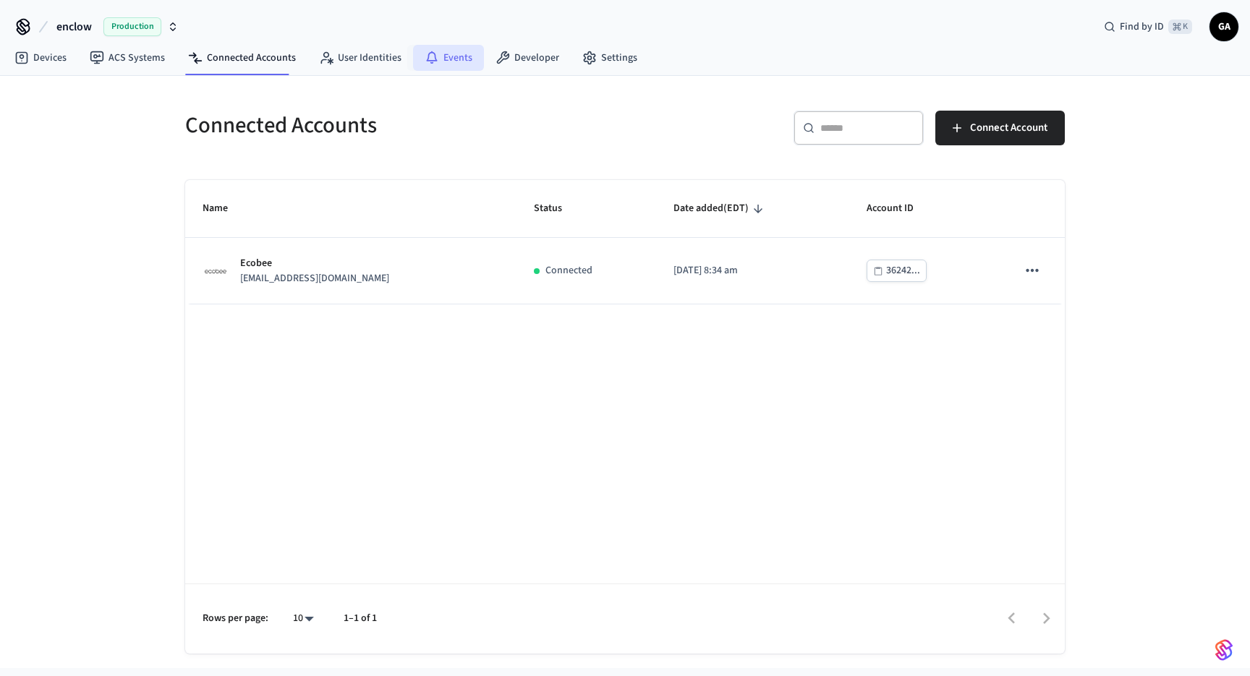
click at [433, 57] on link "Events" at bounding box center [448, 58] width 71 height 26
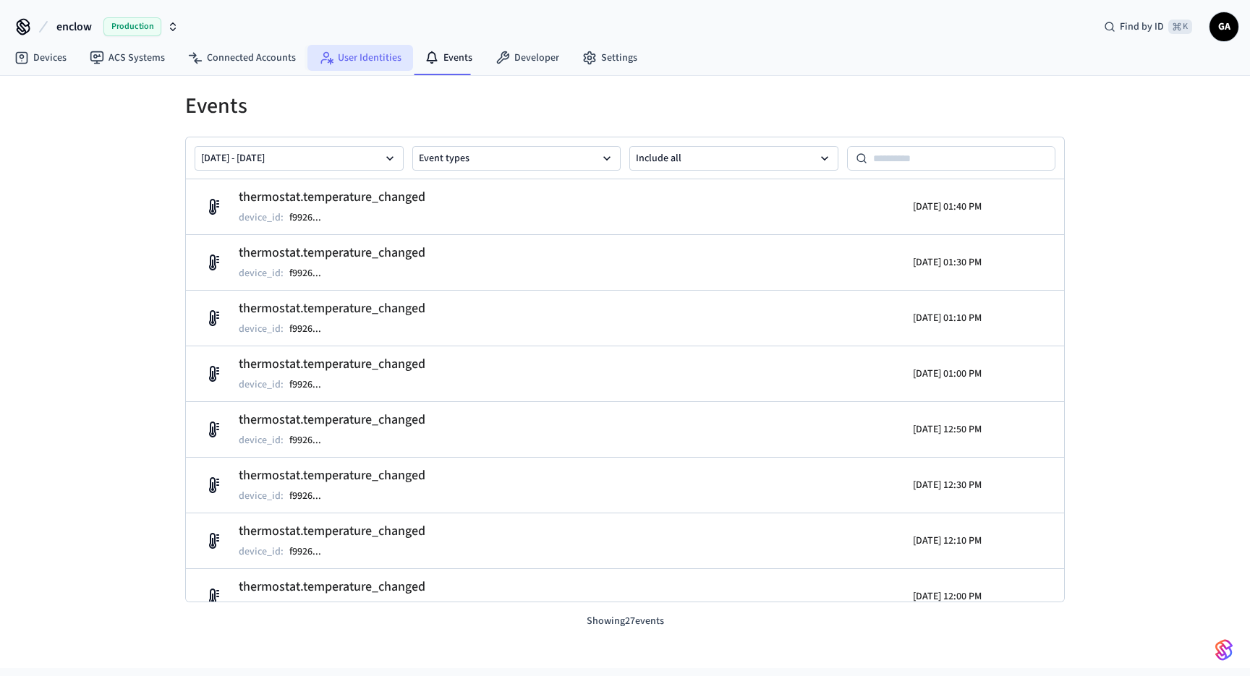
click at [346, 56] on link "User Identities" at bounding box center [360, 58] width 106 height 26
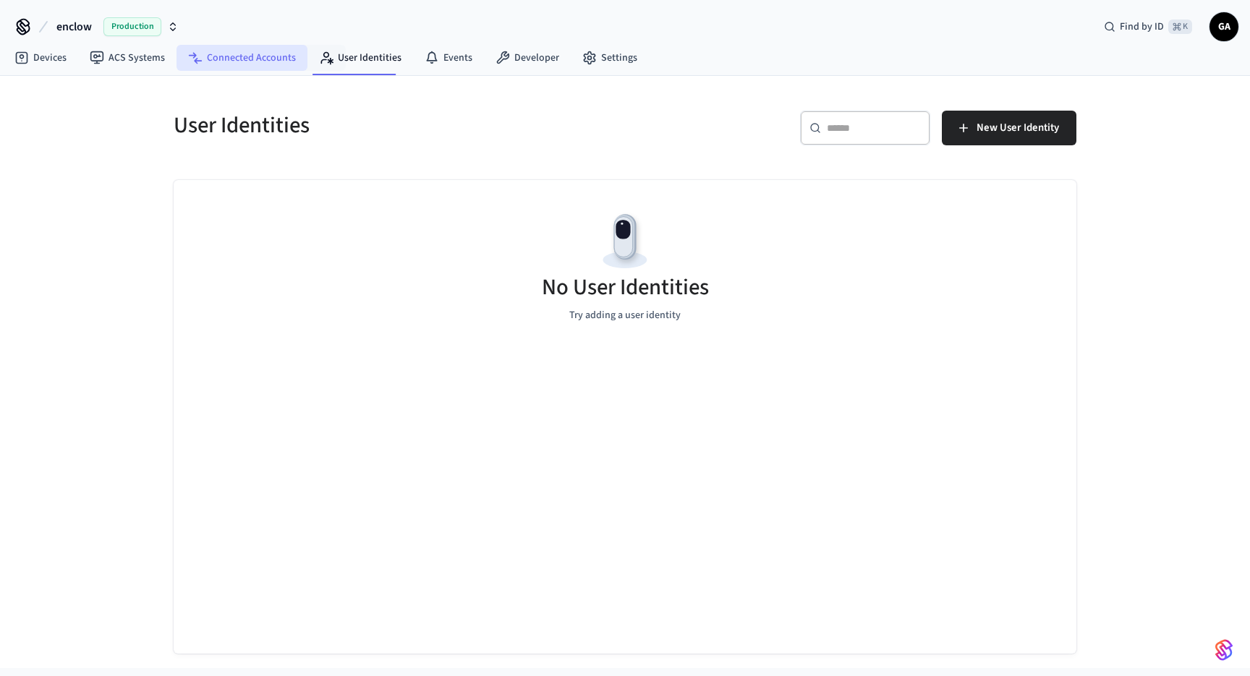
click at [263, 61] on link "Connected Accounts" at bounding box center [241, 58] width 131 height 26
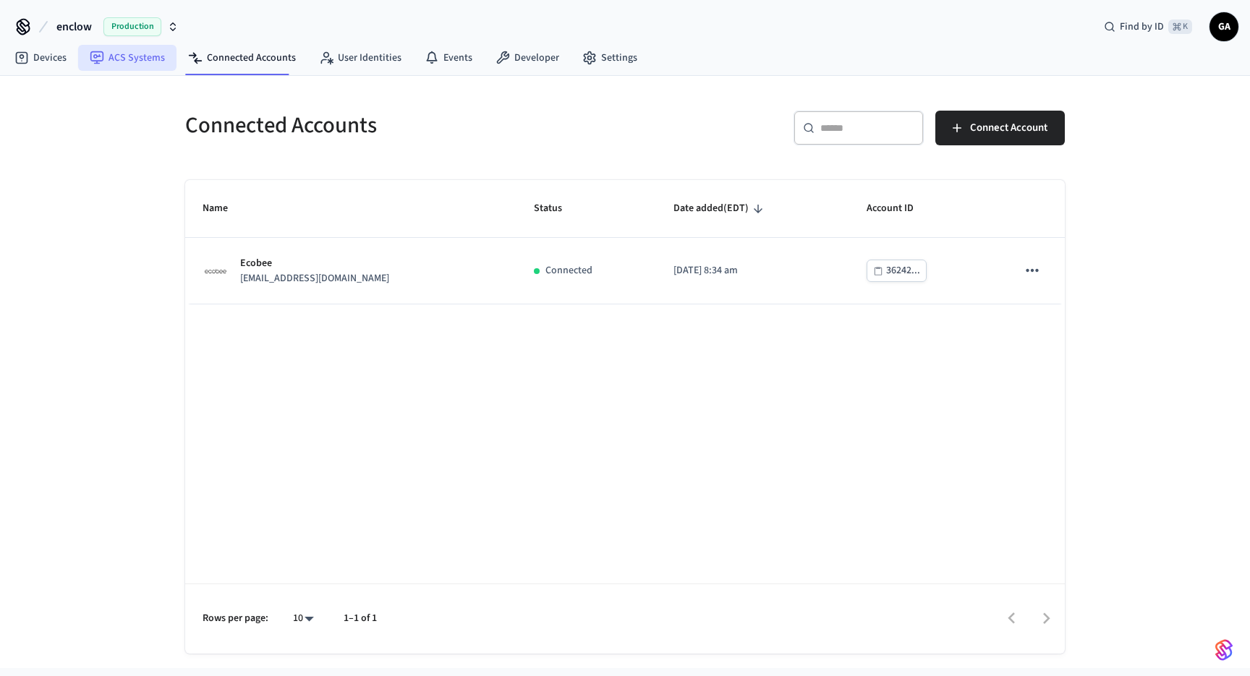
click at [138, 62] on link "ACS Systems" at bounding box center [127, 58] width 98 height 26
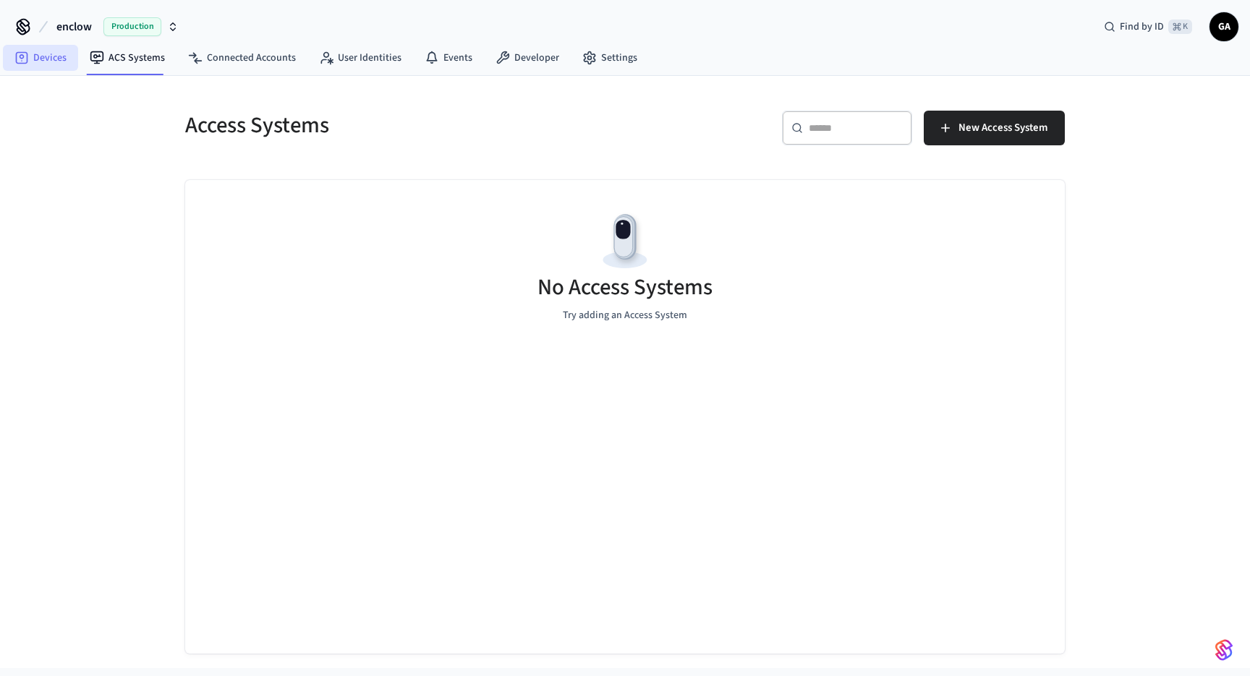
click at [38, 64] on link "Devices" at bounding box center [40, 58] width 75 height 26
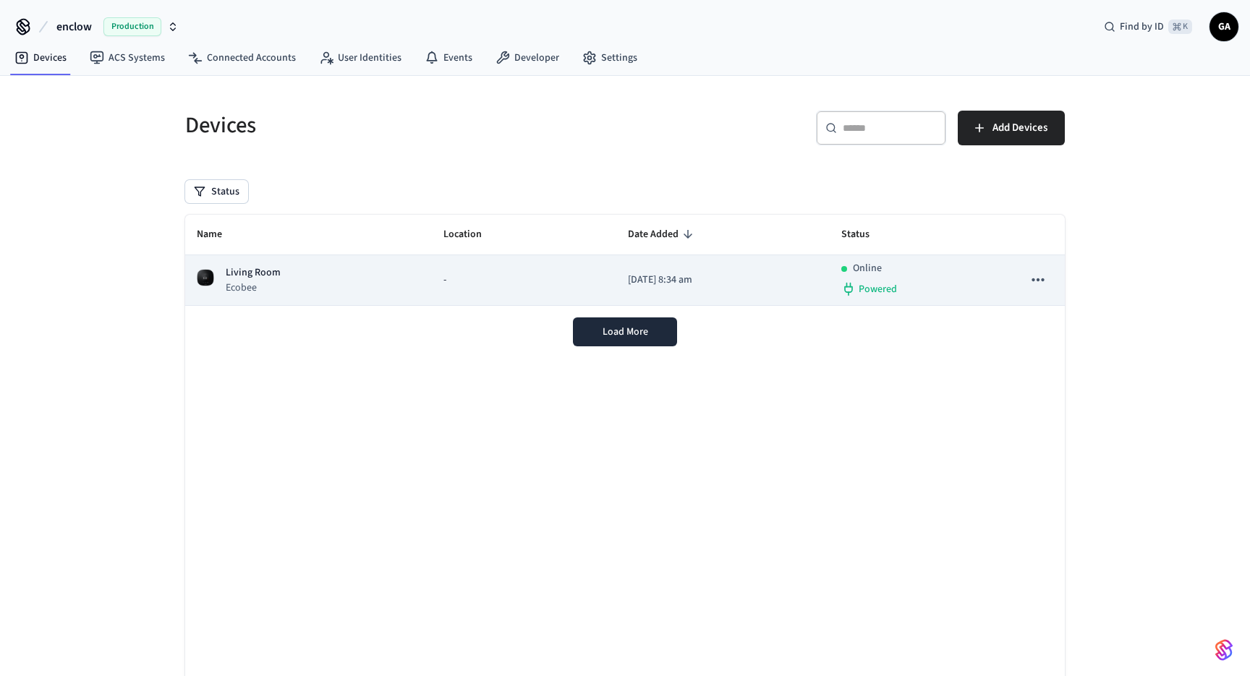
click at [1041, 276] on icon "sticky table" at bounding box center [1037, 279] width 19 height 19
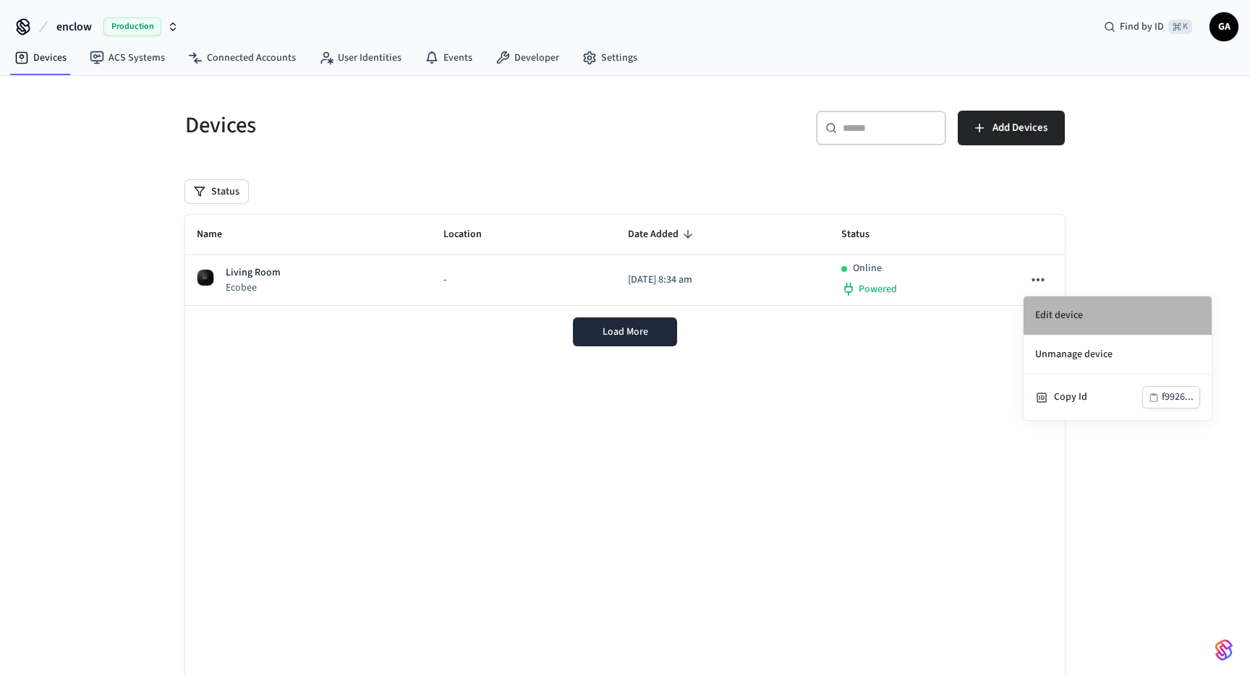
click at [1091, 324] on li "Edit device" at bounding box center [1117, 316] width 188 height 39
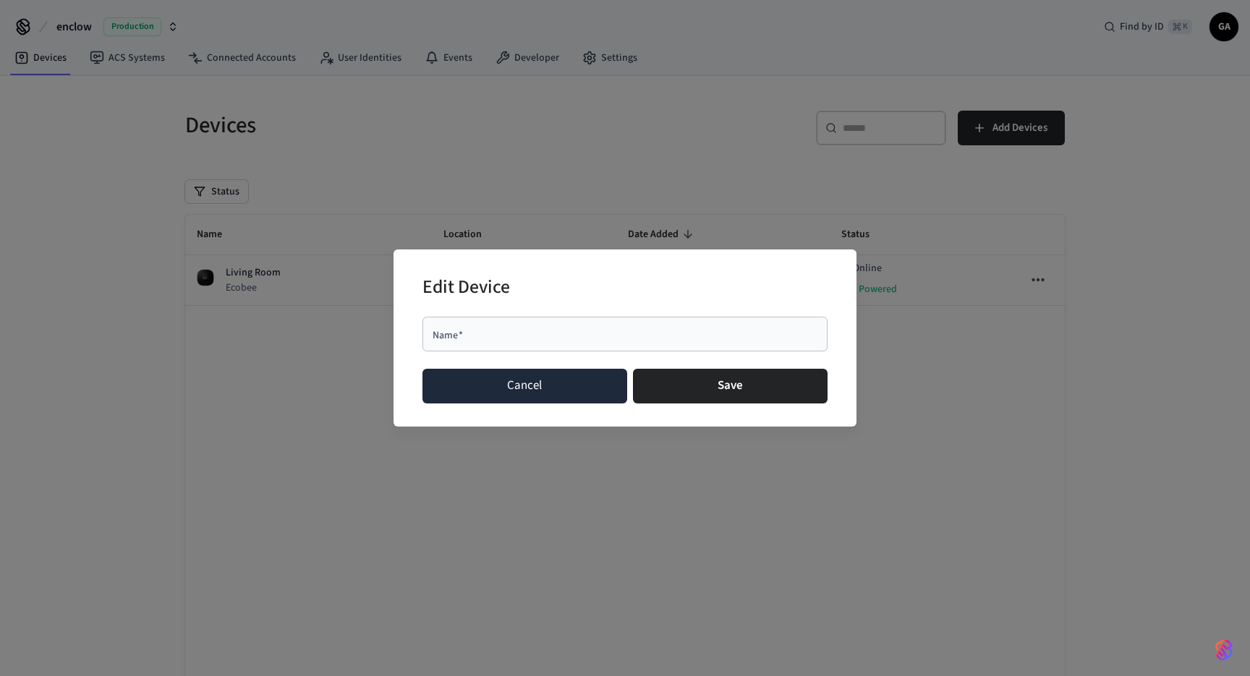
click at [507, 388] on button "Cancel" at bounding box center [524, 386] width 205 height 35
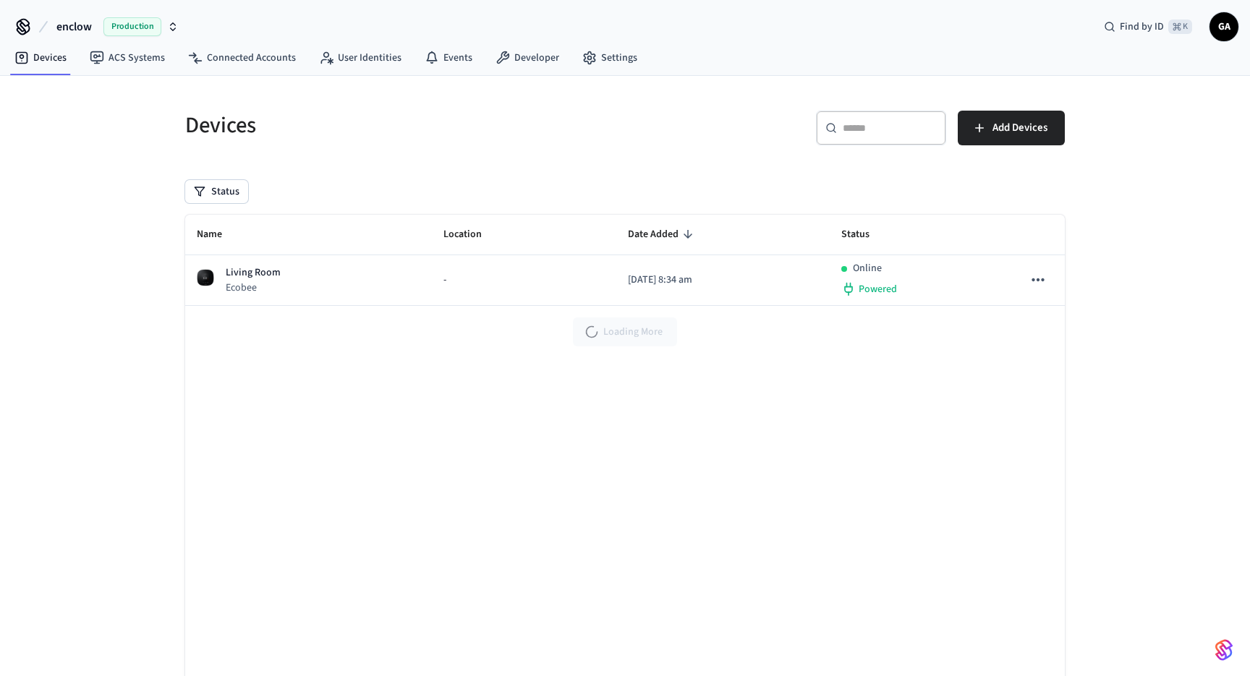
click at [505, 396] on div "Name Location Date Added Status Living Room Ecobee - [DATE] 8:34 am Online Powe…" at bounding box center [624, 452] width 879 height 474
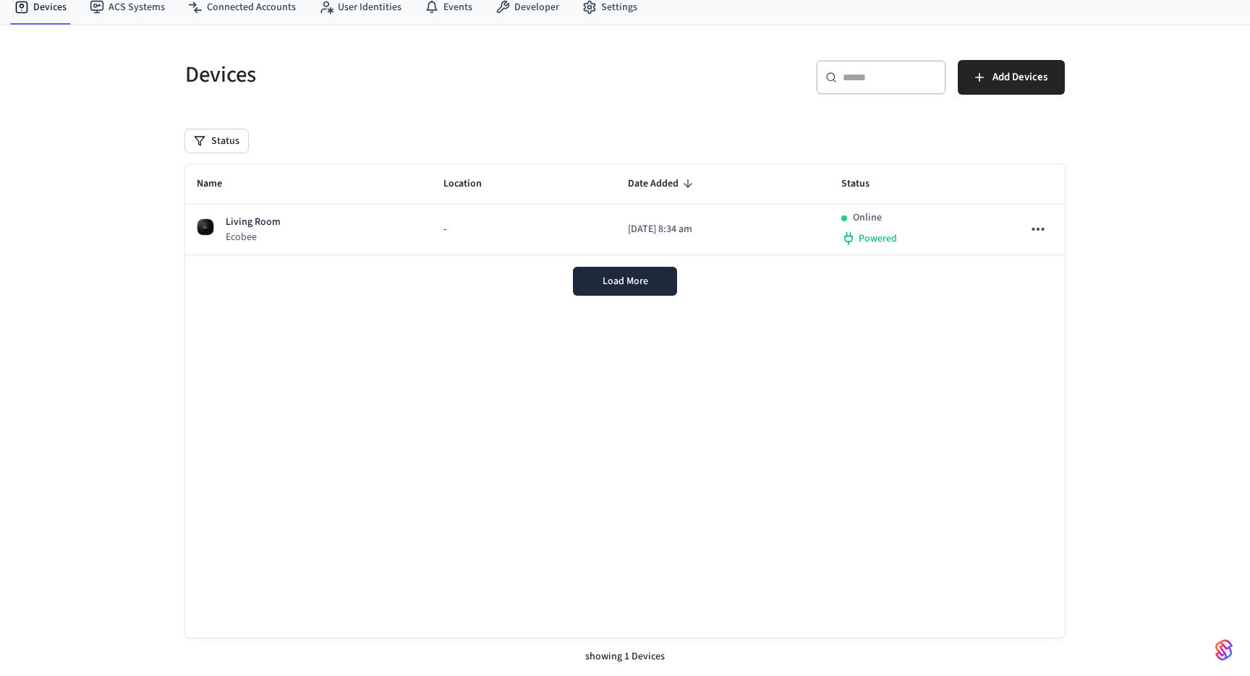
scroll to position [51, 0]
